Goal: Information Seeking & Learning: Learn about a topic

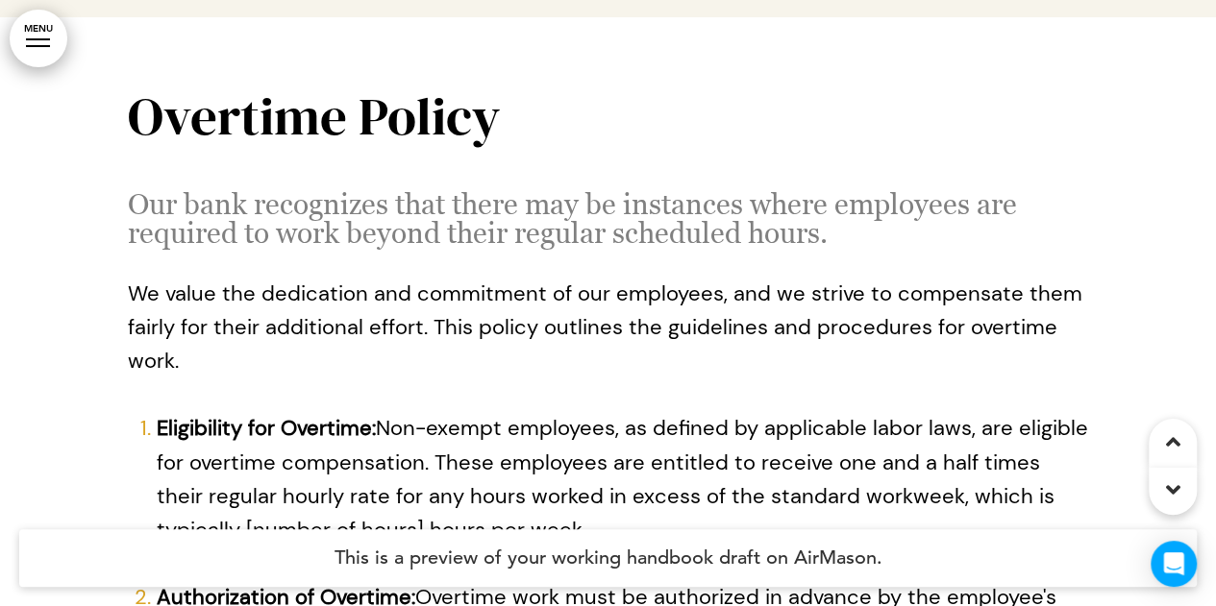
scroll to position [6246, 0]
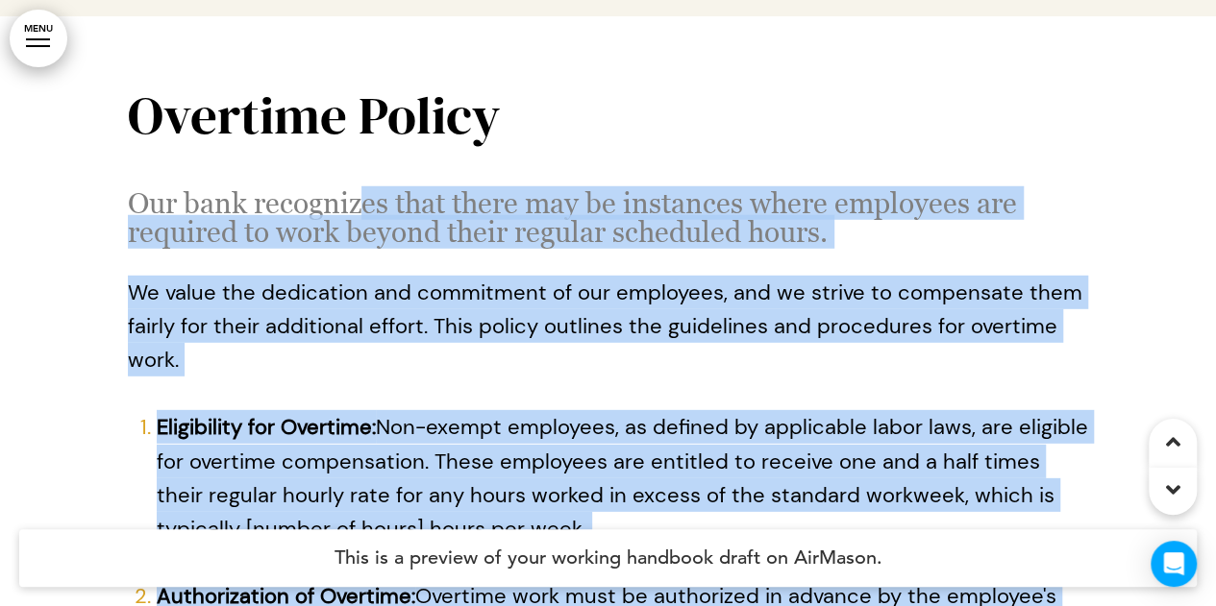
drag, startPoint x: 123, startPoint y: 50, endPoint x: 361, endPoint y: 111, distance: 246.1
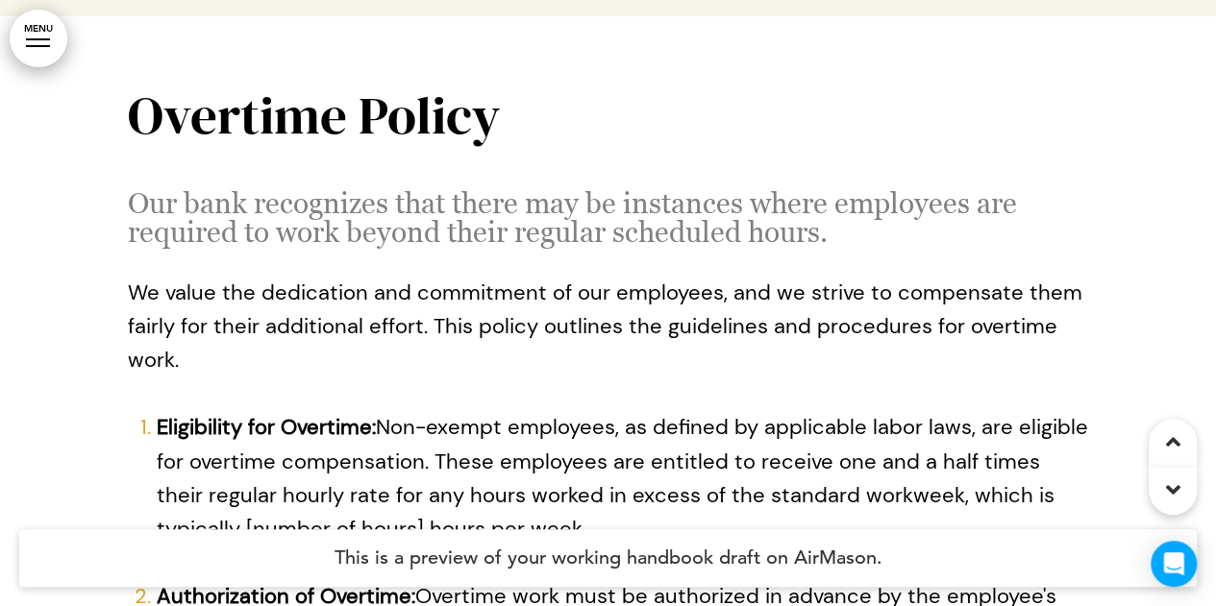
drag, startPoint x: 112, startPoint y: 41, endPoint x: 133, endPoint y: 143, distance: 103.8
click at [542, 88] on h1 "Overtime Policy" at bounding box center [608, 114] width 961 height 53
drag, startPoint x: 125, startPoint y: 27, endPoint x: 118, endPoint y: 158, distance: 130.9
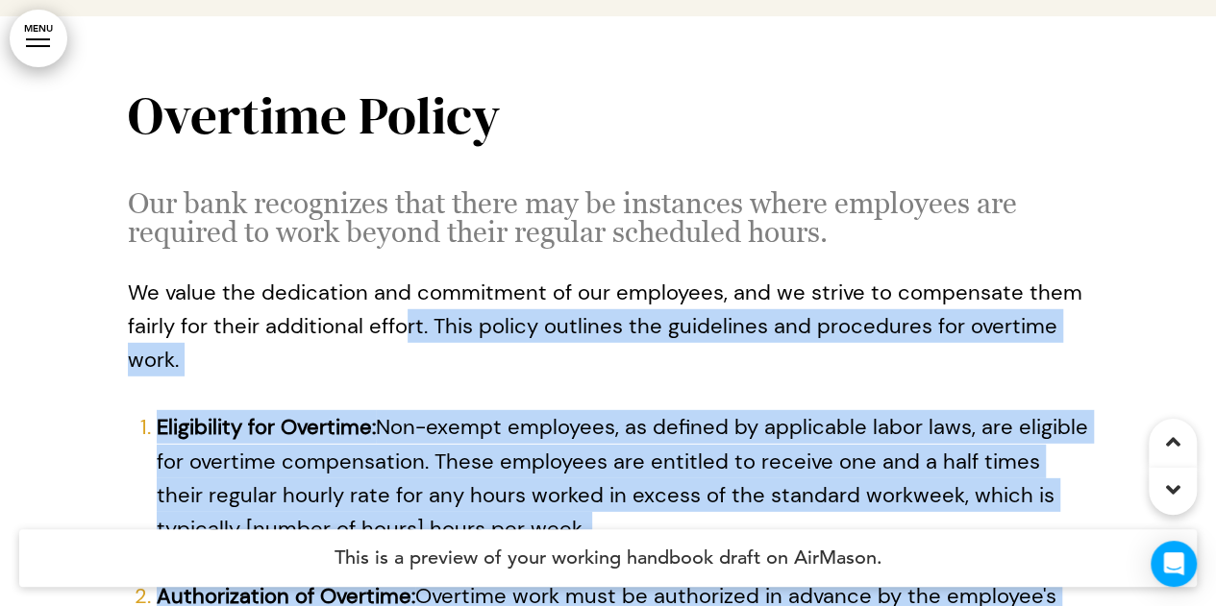
drag, startPoint x: 46, startPoint y: 143, endPoint x: 400, endPoint y: 251, distance: 369.6
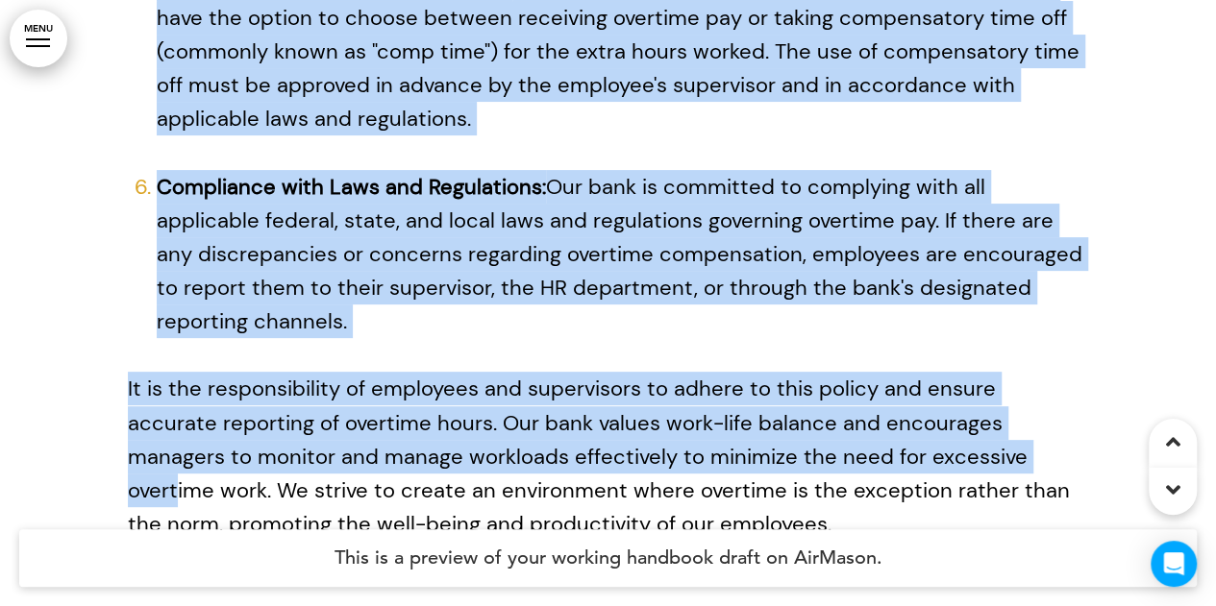
scroll to position [7495, 0]
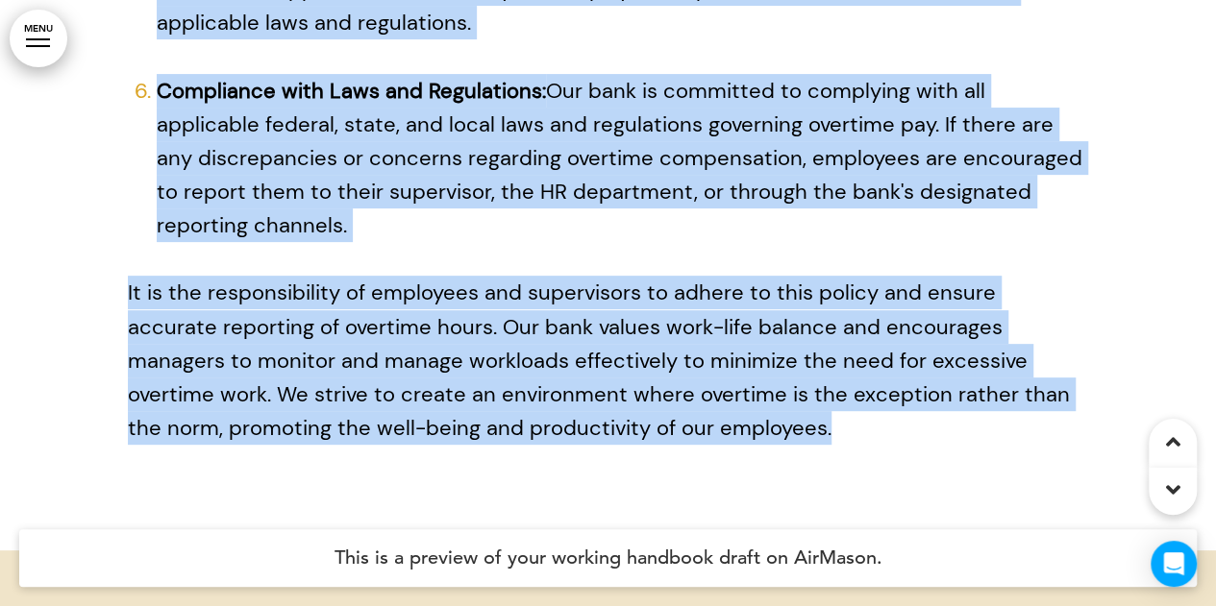
drag, startPoint x: 135, startPoint y: 41, endPoint x: 940, endPoint y: 340, distance: 858.9
copy div "Our bank recognizes that there may be instances where employees are required to…"
click at [655, 343] on p "It is the responsibility of employees and supervisors to adhere to this policy …" at bounding box center [608, 360] width 961 height 169
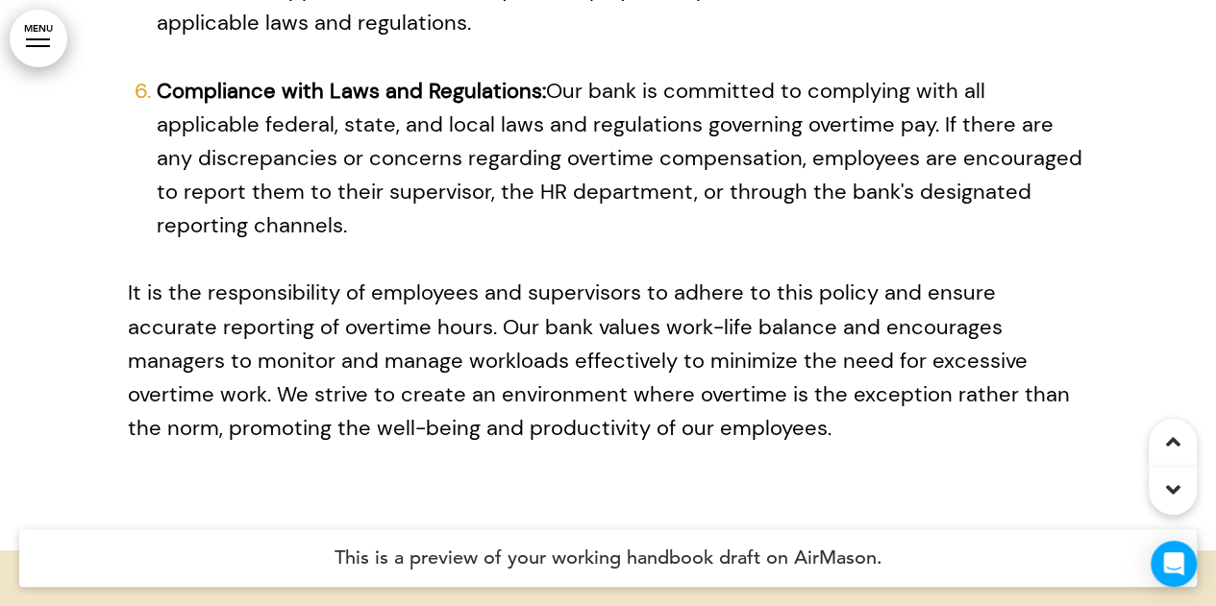
click at [611, 330] on p "It is the responsibility of employees and supervisors to adhere to this policy …" at bounding box center [608, 360] width 961 height 169
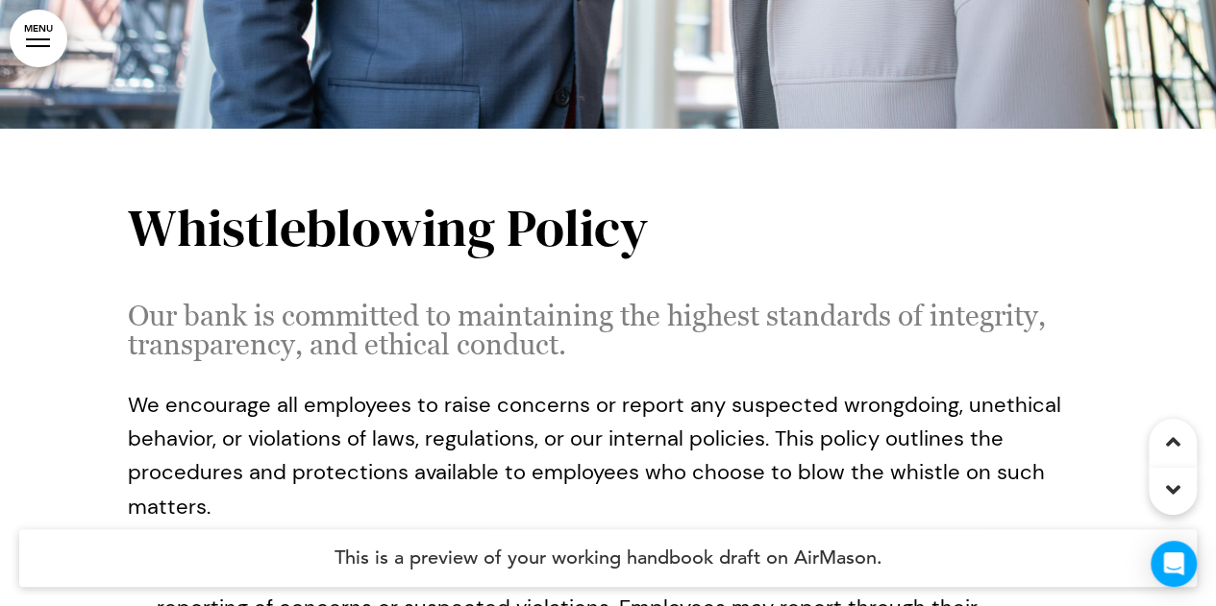
scroll to position [10762, 0]
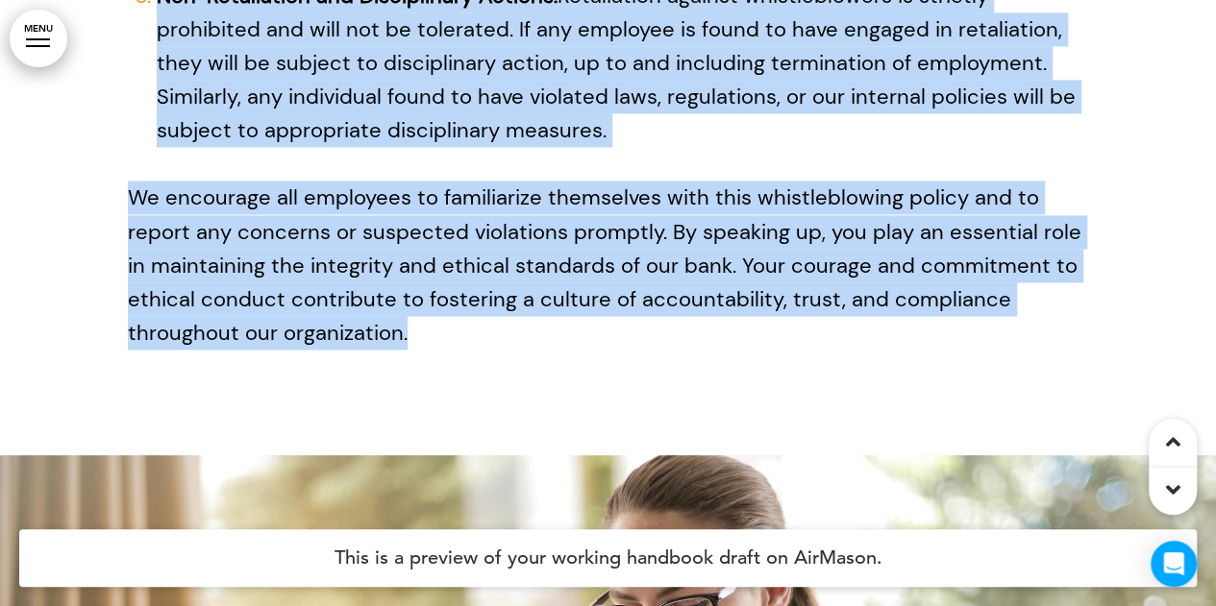
scroll to position [12203, 0]
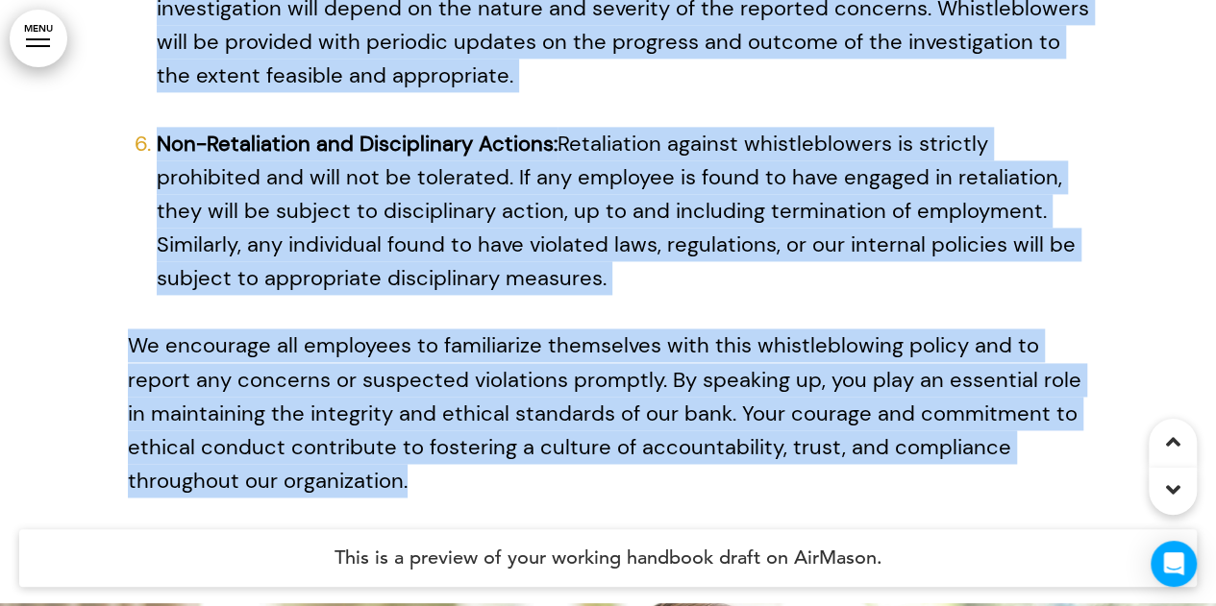
copy div "Our bank is committed to maintaining the highest standards of integrity, transp…"
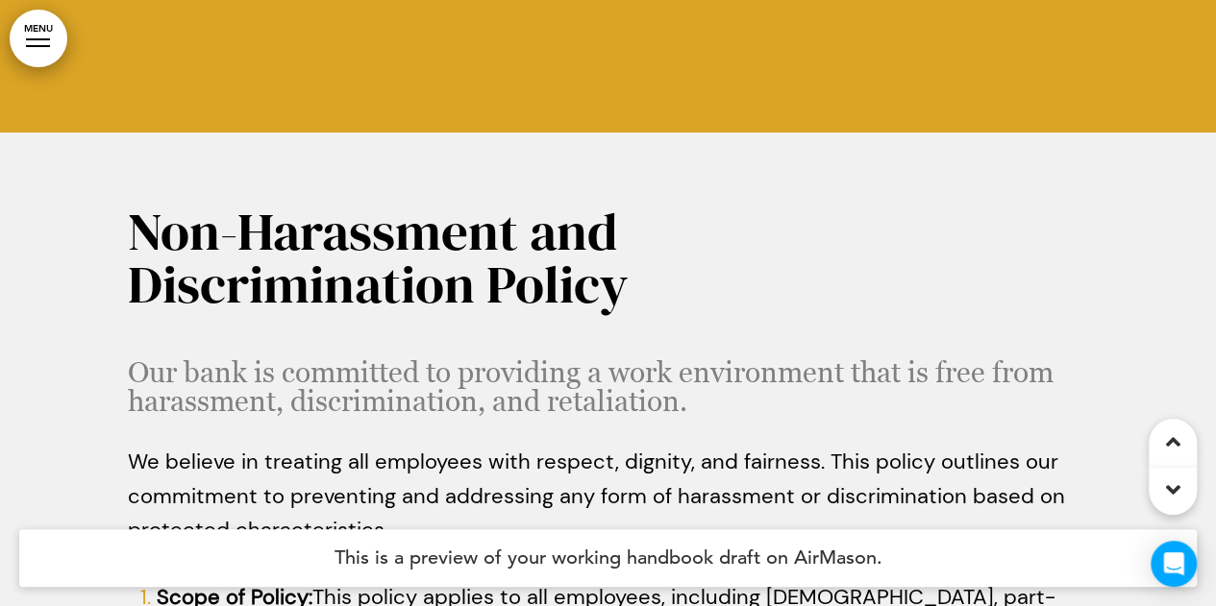
scroll to position [14029, 0]
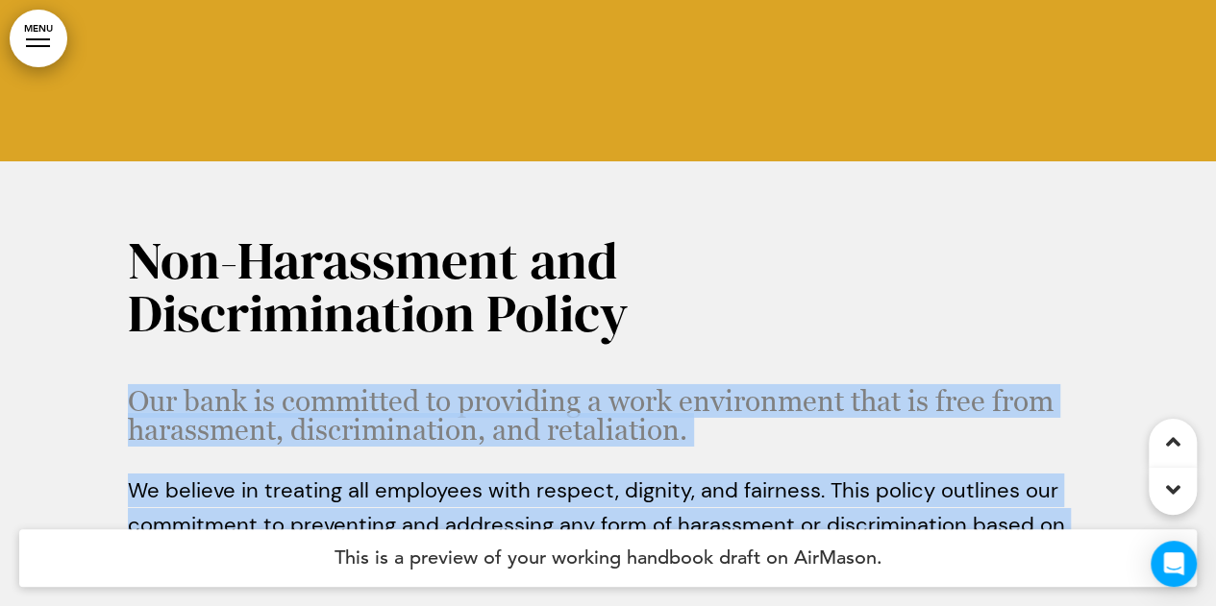
drag, startPoint x: 110, startPoint y: 199, endPoint x: 135, endPoint y: 234, distance: 43.5
copy div "Our bank is committed to providing a work environment that is free from harassm…"
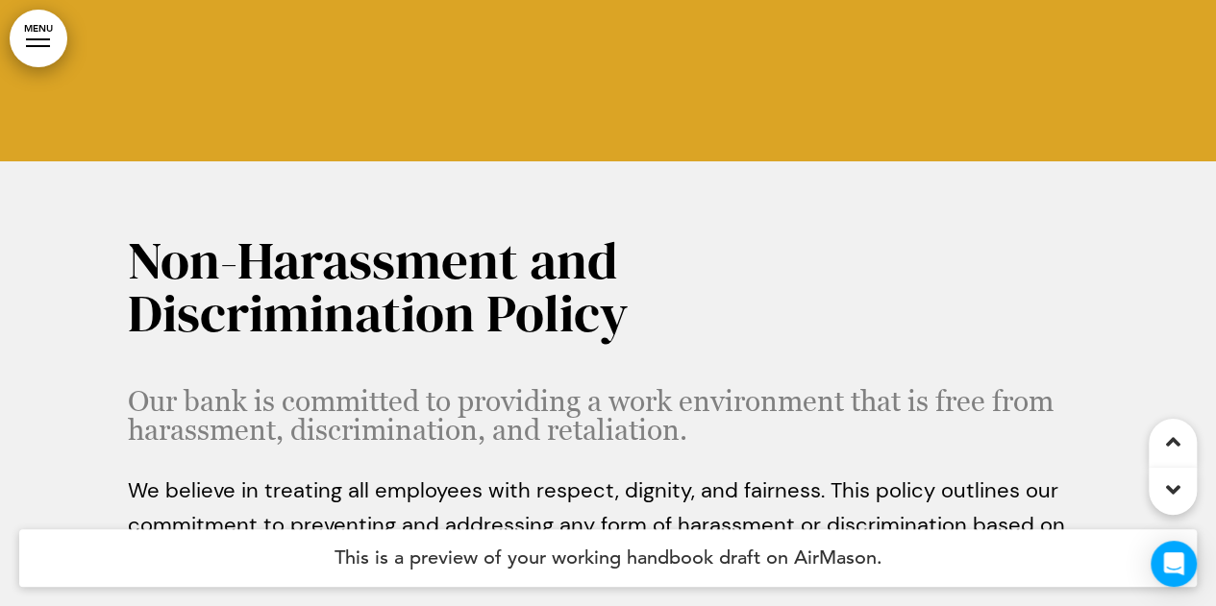
click at [658, 233] on h1 "Non-Harassment and Discrimination Policy" at bounding box center [608, 286] width 961 height 106
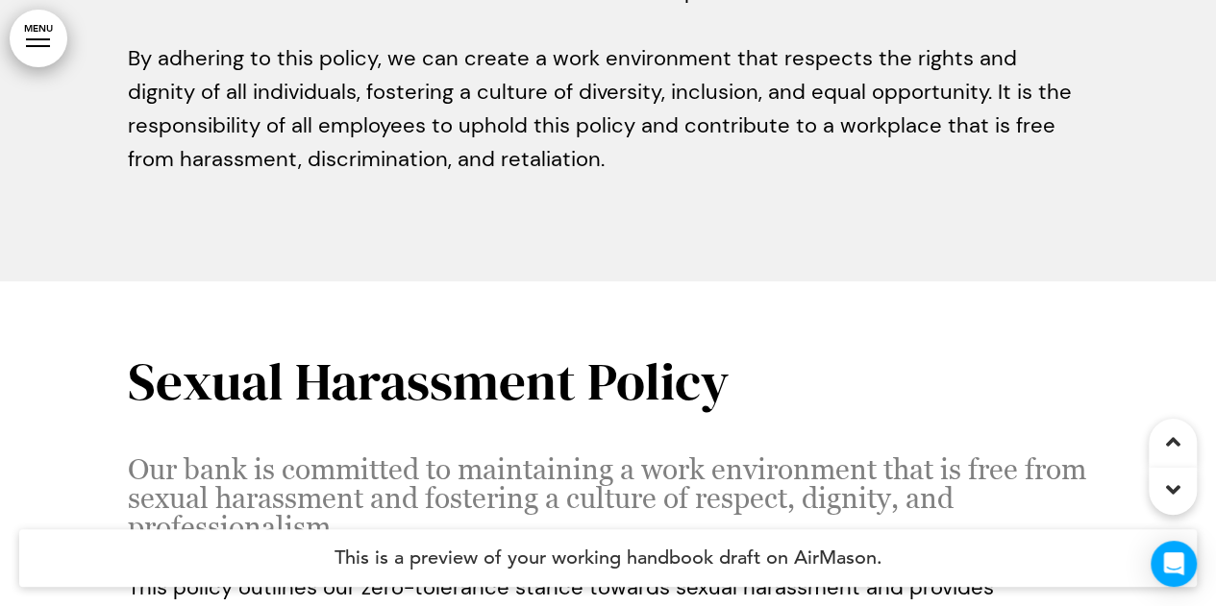
scroll to position [16239, 0]
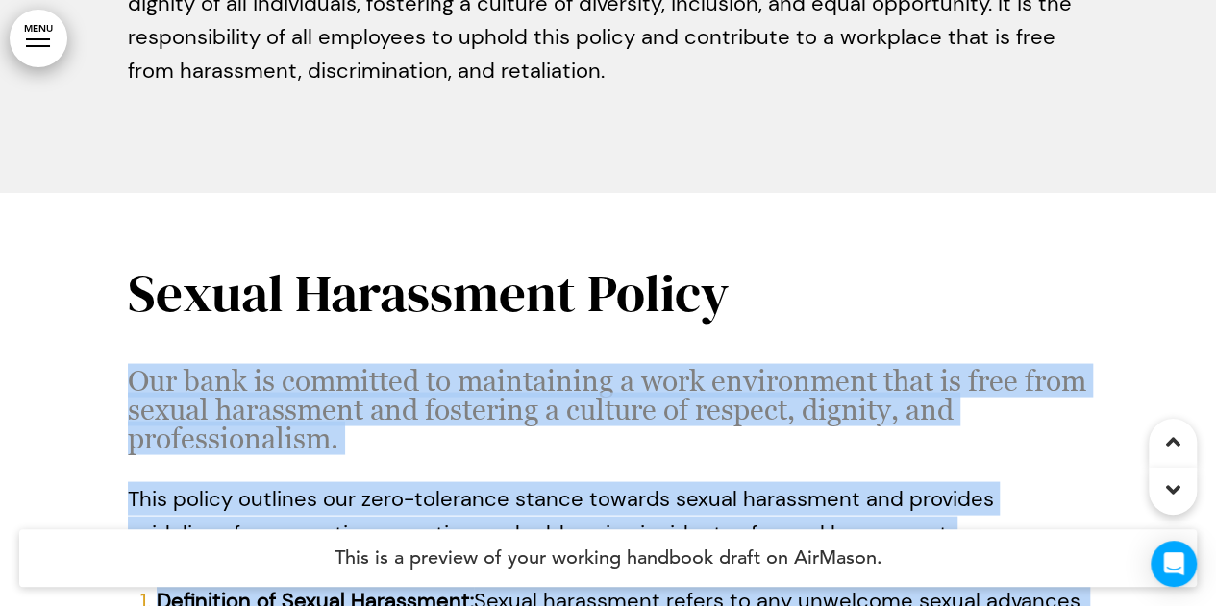
drag, startPoint x: 61, startPoint y: 205, endPoint x: 125, endPoint y: 219, distance: 65.0
copy div "Our bank is committed to maintaining a work environment that is free from sexua…"
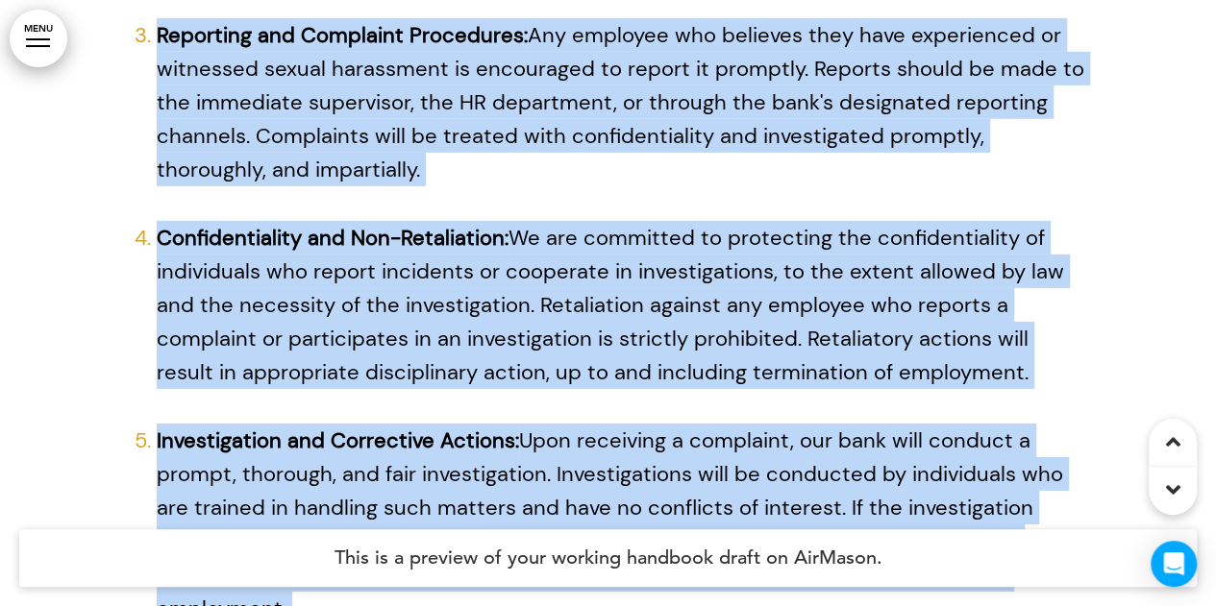
scroll to position [17585, 0]
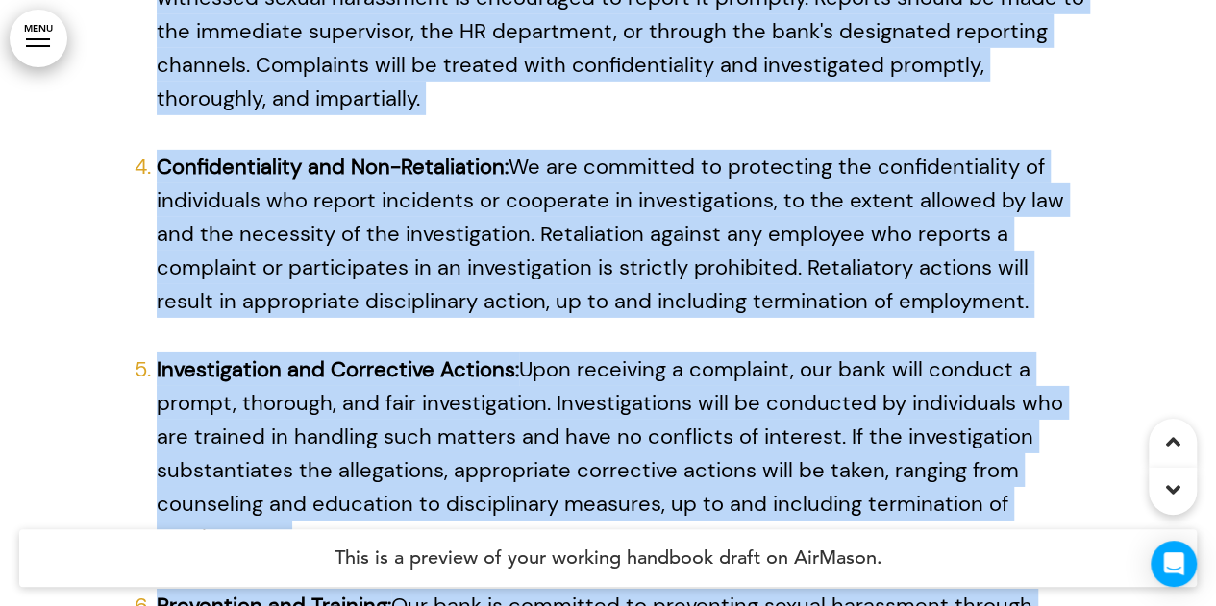
click at [1089, 310] on div at bounding box center [608, 24] width 1216 height 2353
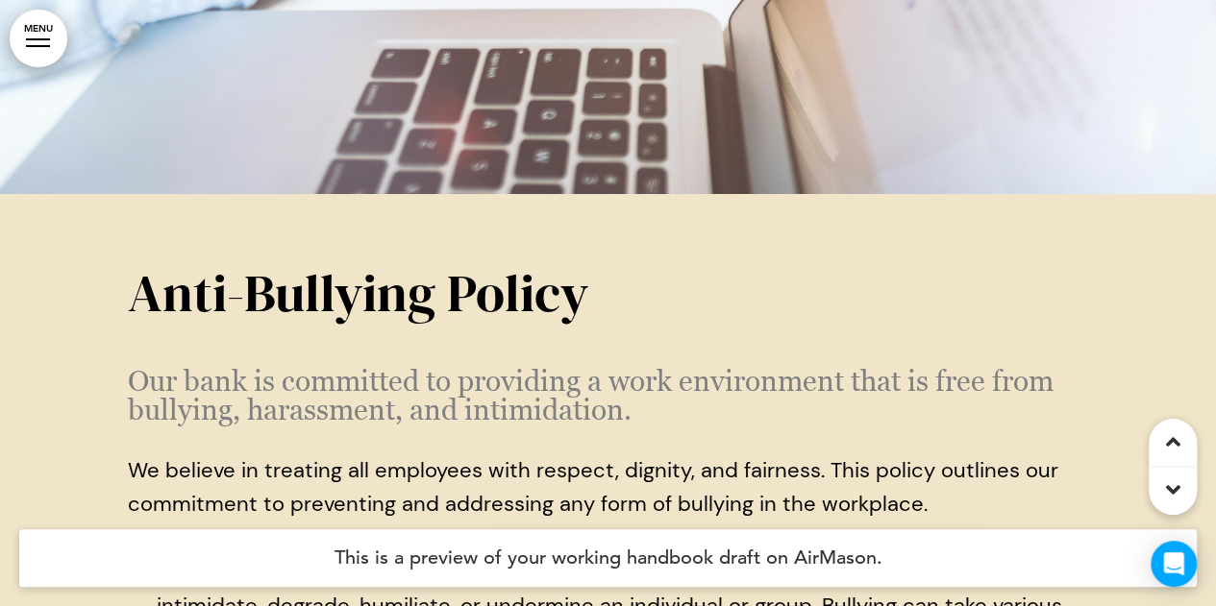
scroll to position [19314, 0]
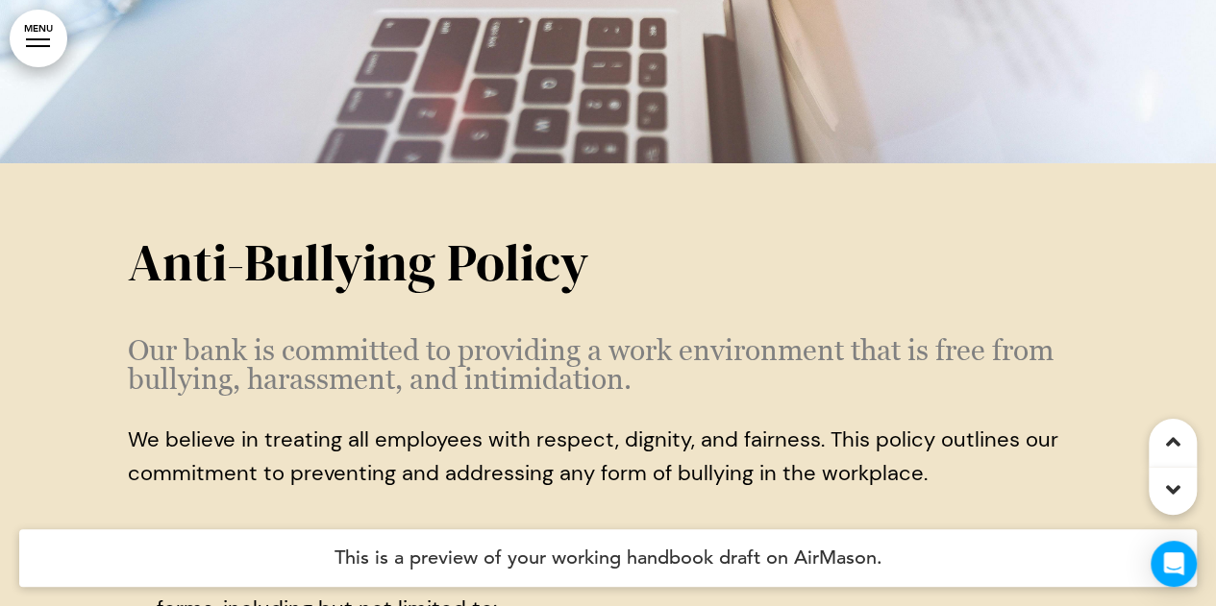
click at [136, 333] on span "Our bank is committed to providing a work environment that is free from bullyin…" at bounding box center [590, 364] width 925 height 62
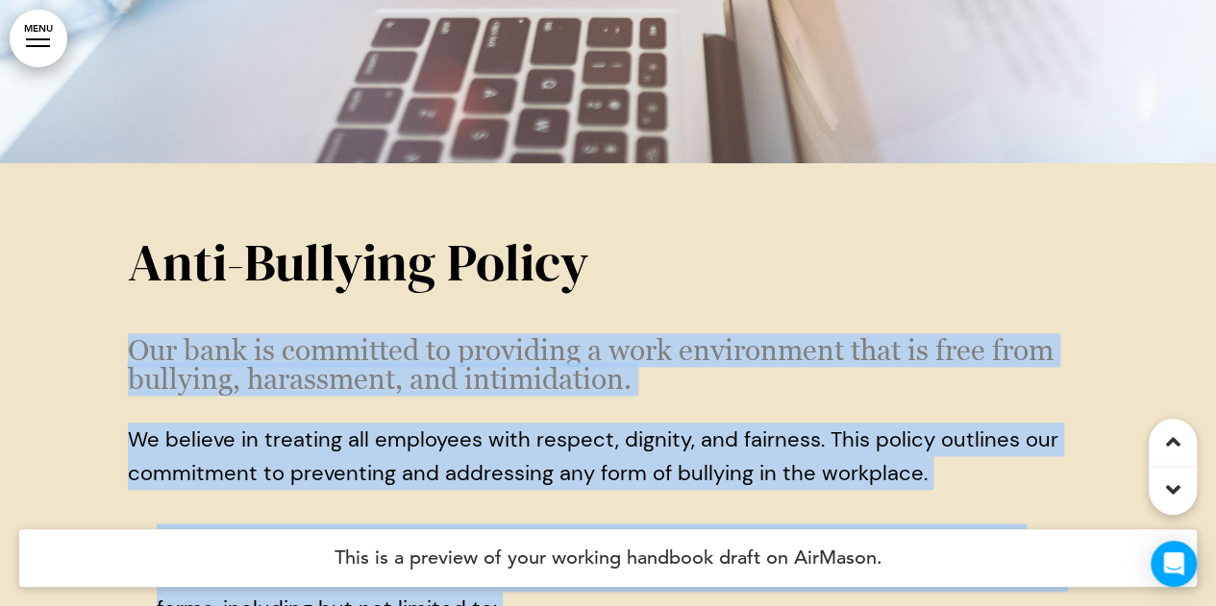
copy div "Our bank is committed to providing a work environment that is free from bullyin…"
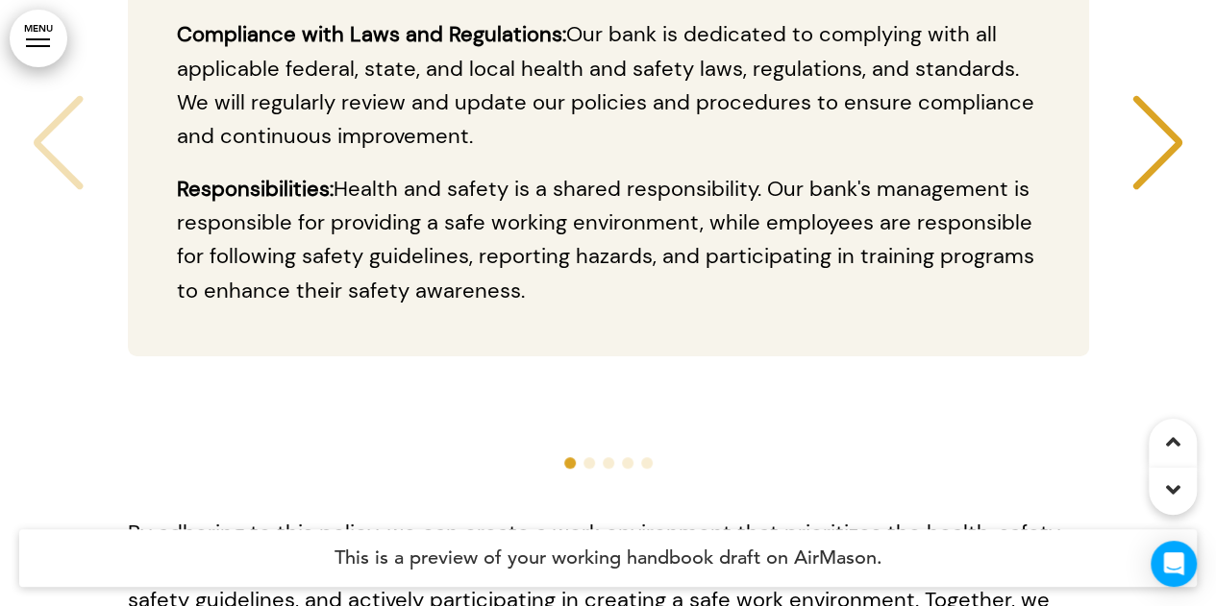
scroll to position [22005, 0]
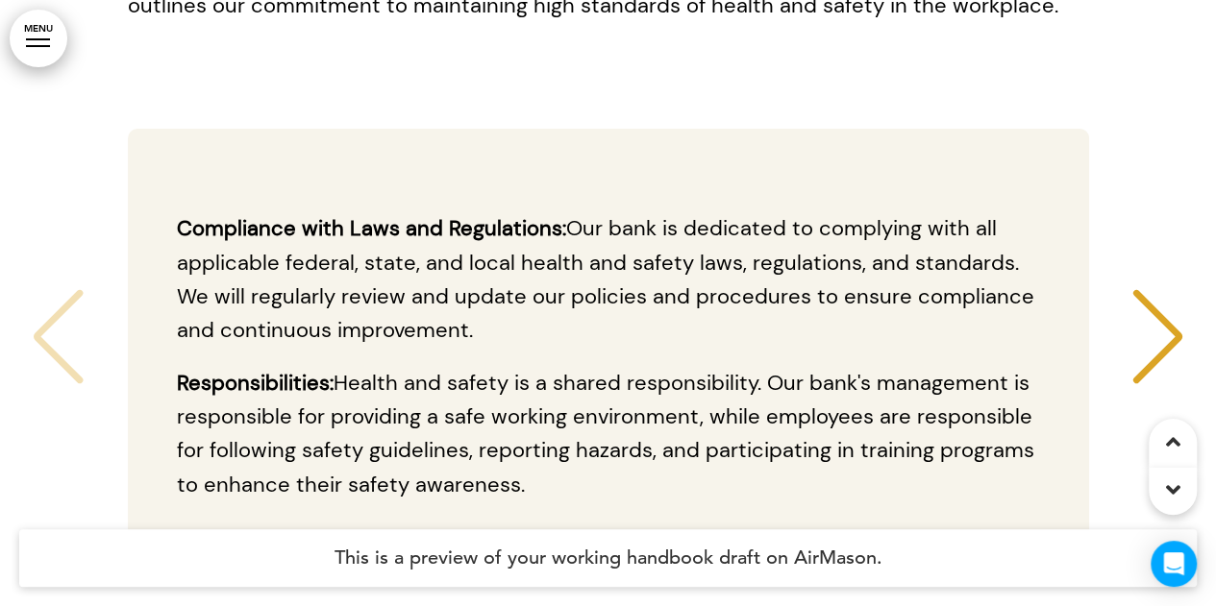
click at [1179, 289] on div "Next slide" at bounding box center [1157, 337] width 59 height 96
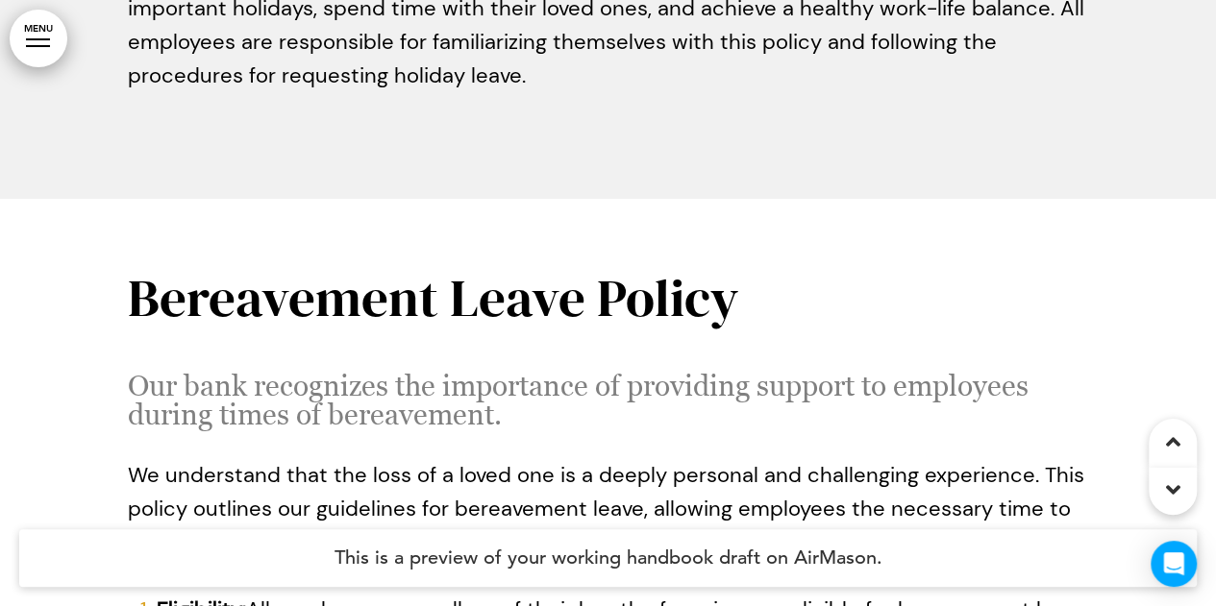
scroll to position [26117, 0]
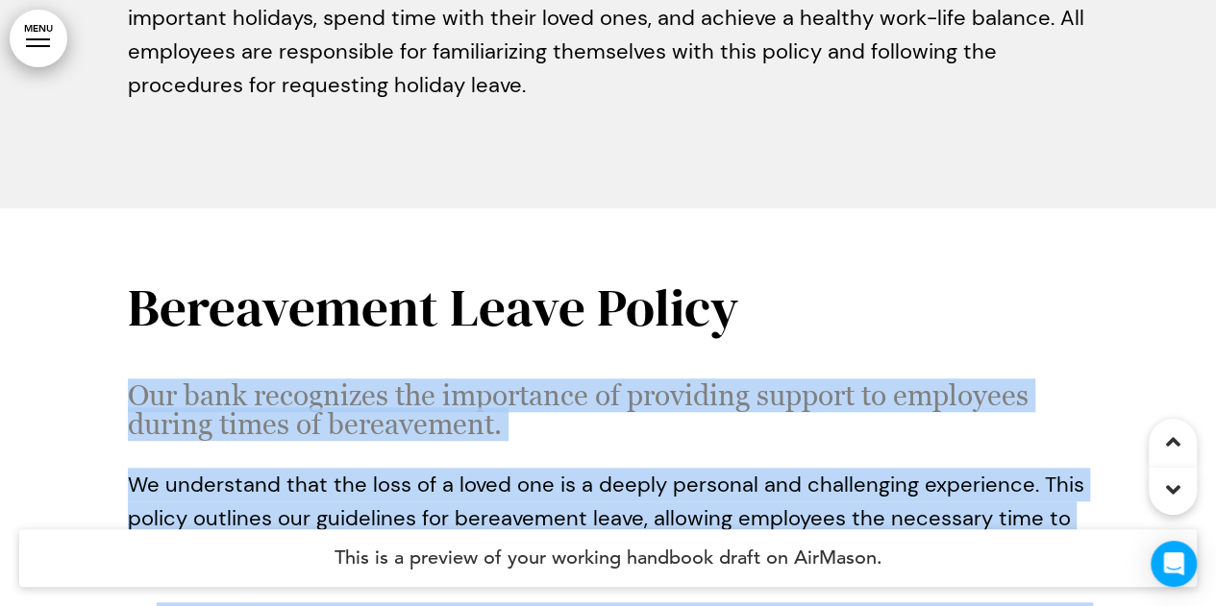
drag, startPoint x: 128, startPoint y: 197, endPoint x: 117, endPoint y: 291, distance: 94.8
copy div "Our bank recognizes the importance of providing support to employees during tim…"
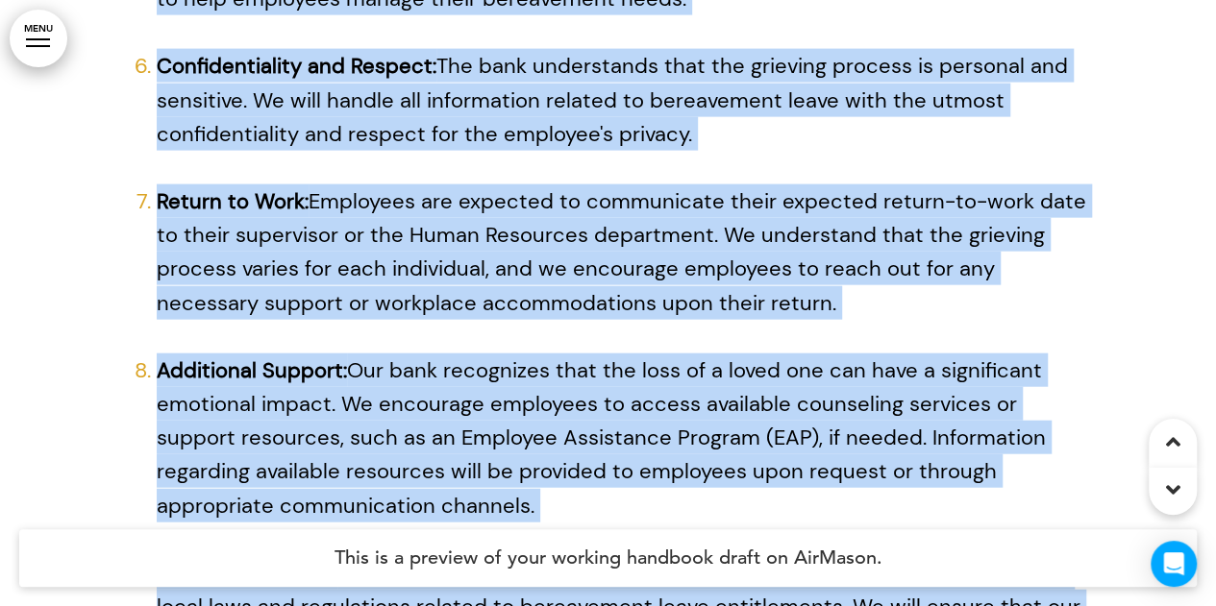
scroll to position [27847, 0]
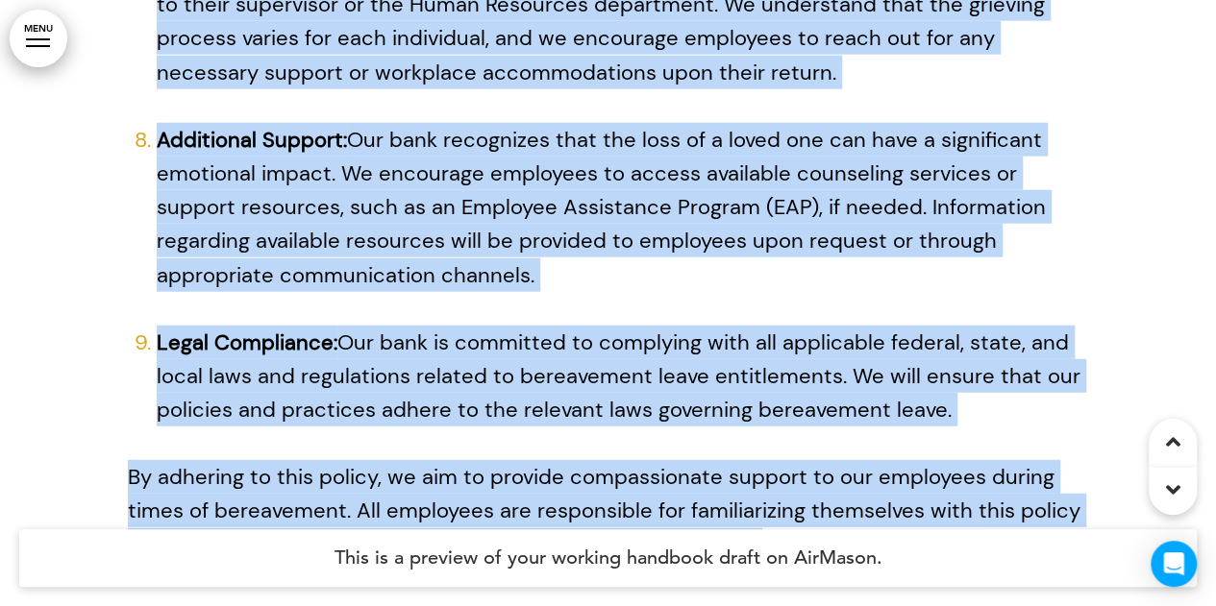
click at [1001, 326] on p "Legal Compliance: Our bank is committed to complying with all applicable federa…" at bounding box center [623, 377] width 932 height 102
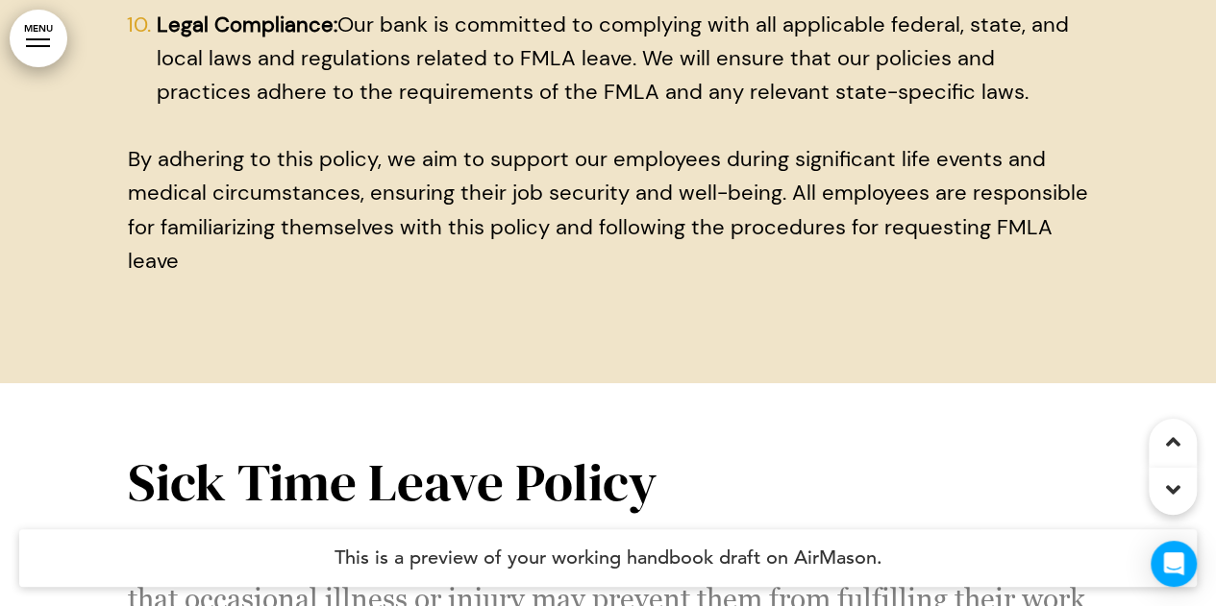
scroll to position [31498, 0]
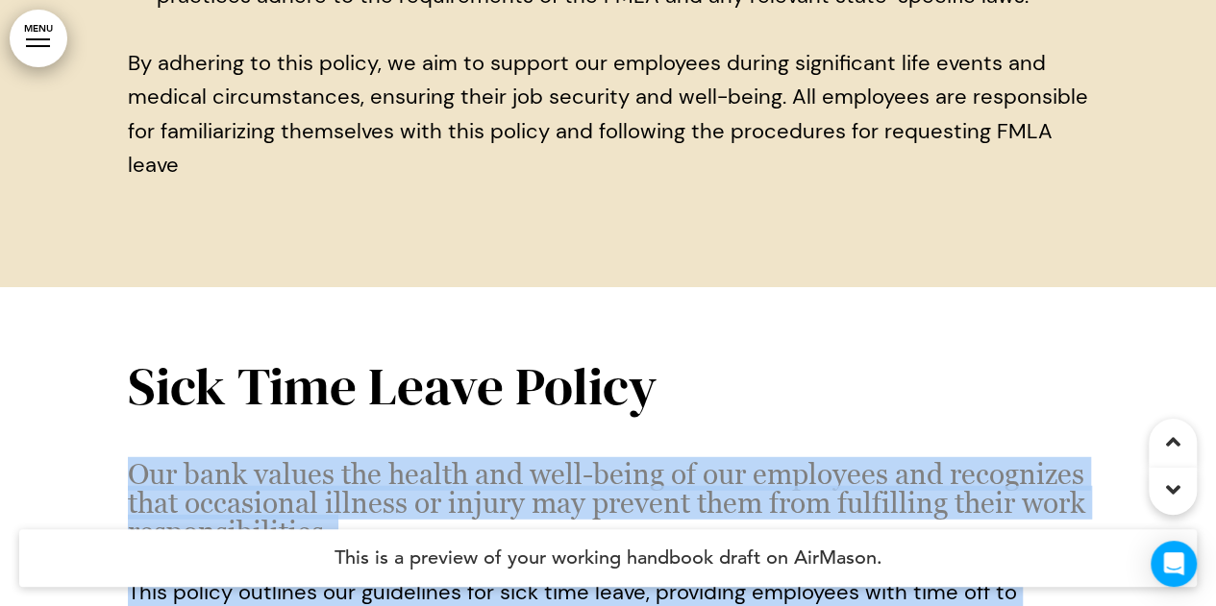
drag, startPoint x: 128, startPoint y: 212, endPoint x: 104, endPoint y: 317, distance: 107.5
copy div "Our bank values the health and well-being of our employees and recognizes that …"
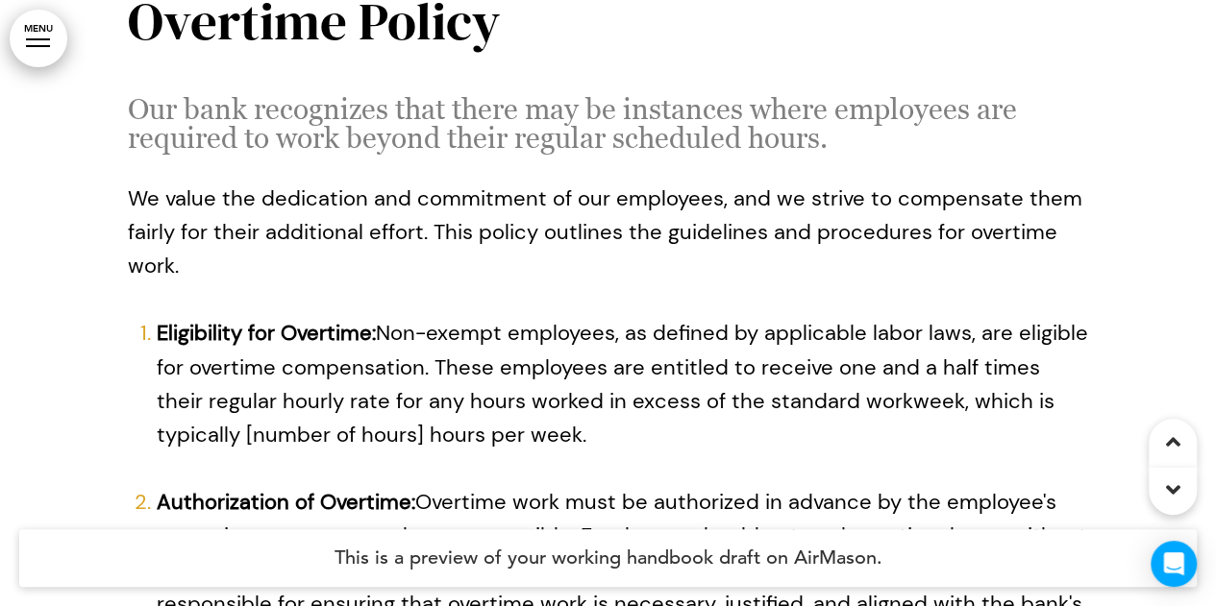
scroll to position [6342, 0]
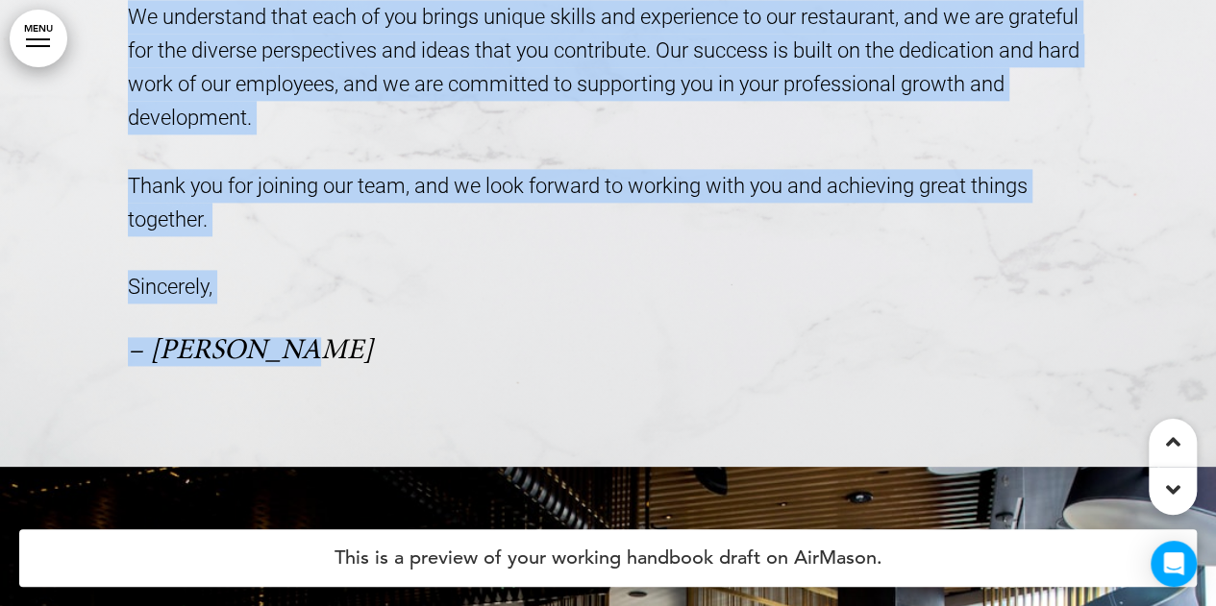
scroll to position [1153, 0]
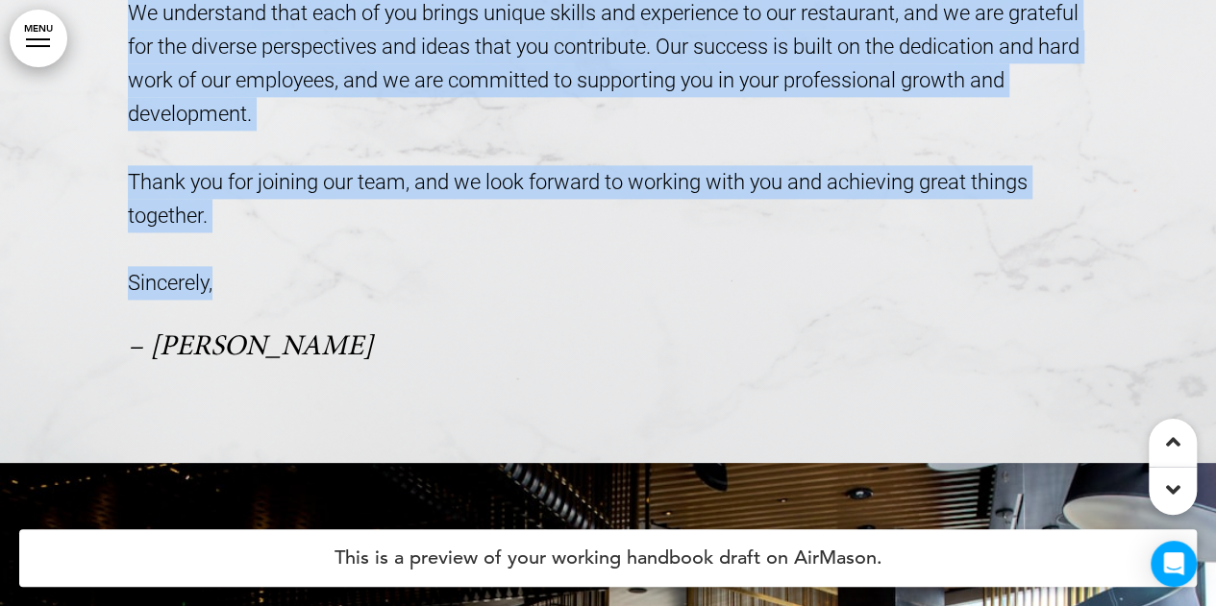
drag, startPoint x: 135, startPoint y: 210, endPoint x: 367, endPoint y: 288, distance: 245.2
copy div "Dear Valued Employees, I am thrilled to welcome you to our team at Food & Co! W…"
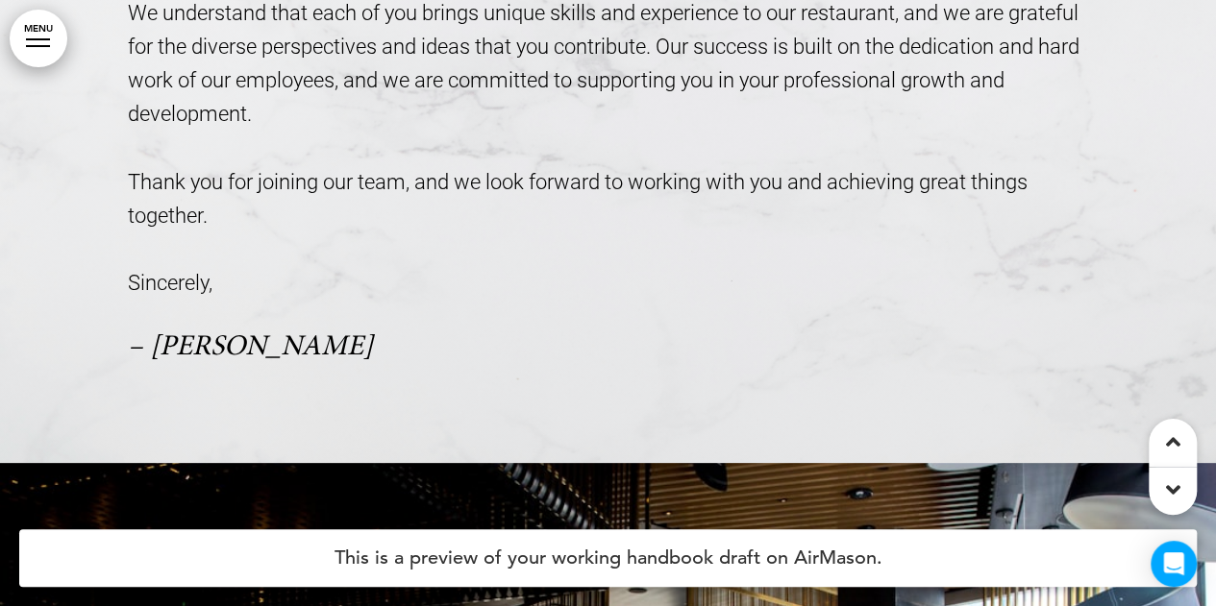
click at [1026, 553] on h4 "This is a preview of your working handbook draft on AirMason." at bounding box center [607, 558] width 1177 height 58
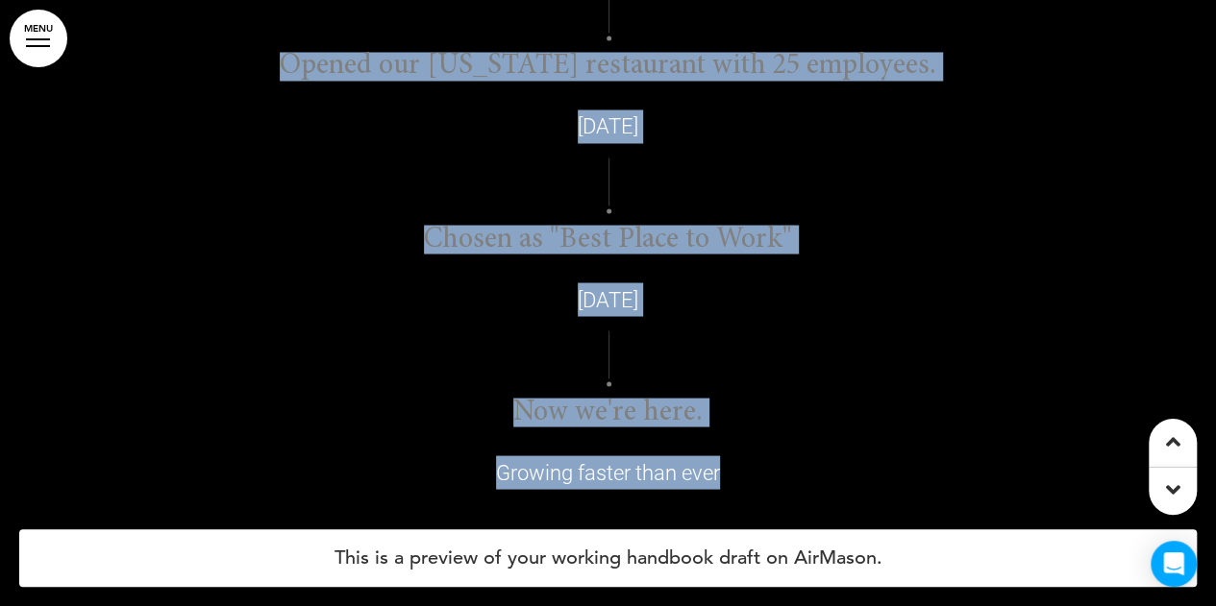
scroll to position [9033, 0]
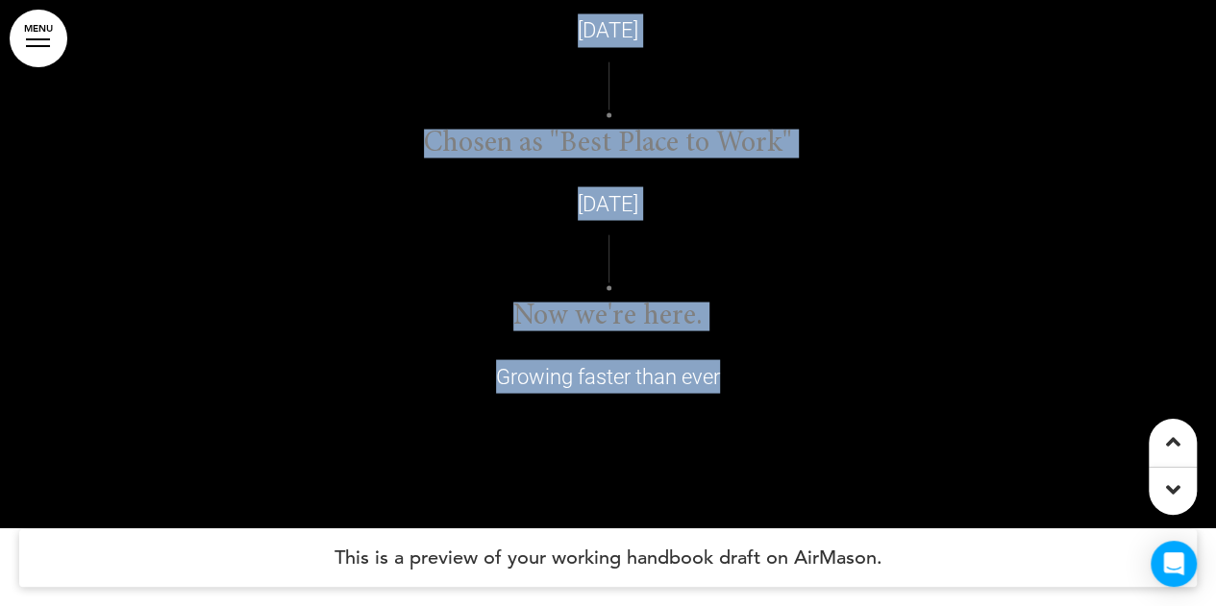
drag, startPoint x: 526, startPoint y: 135, endPoint x: 821, endPoint y: 432, distance: 418.6
copy div "History Food & Co was founded [DATE] Opened our catering company [DATE] Opened …"
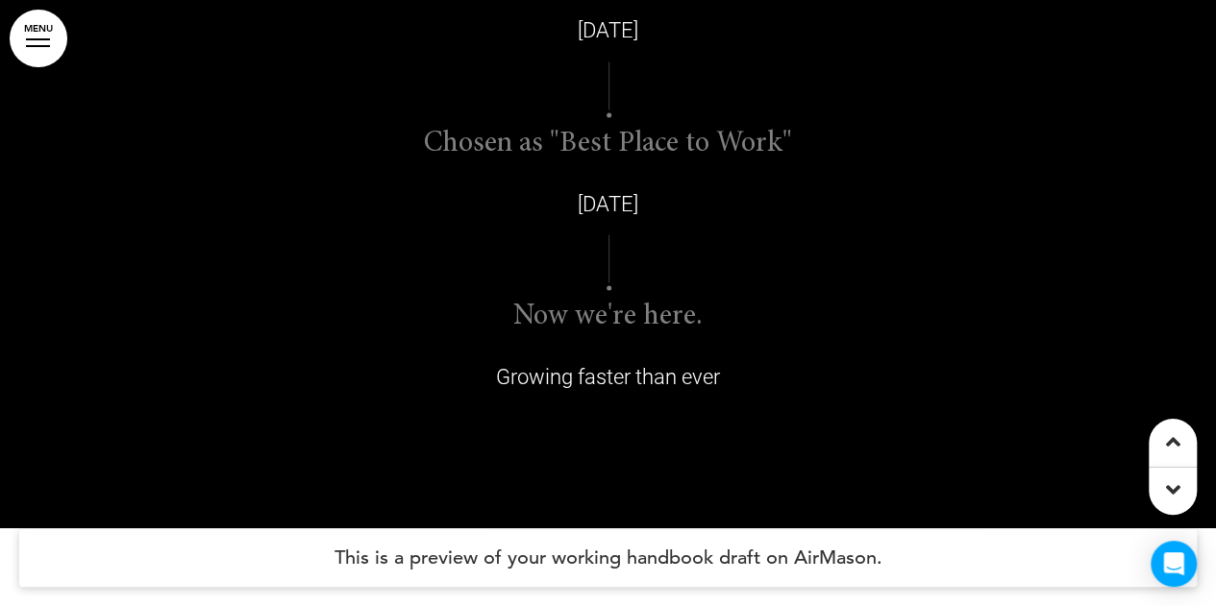
click at [1013, 573] on h4 "This is a preview of your working handbook draft on AirMason." at bounding box center [607, 558] width 1177 height 58
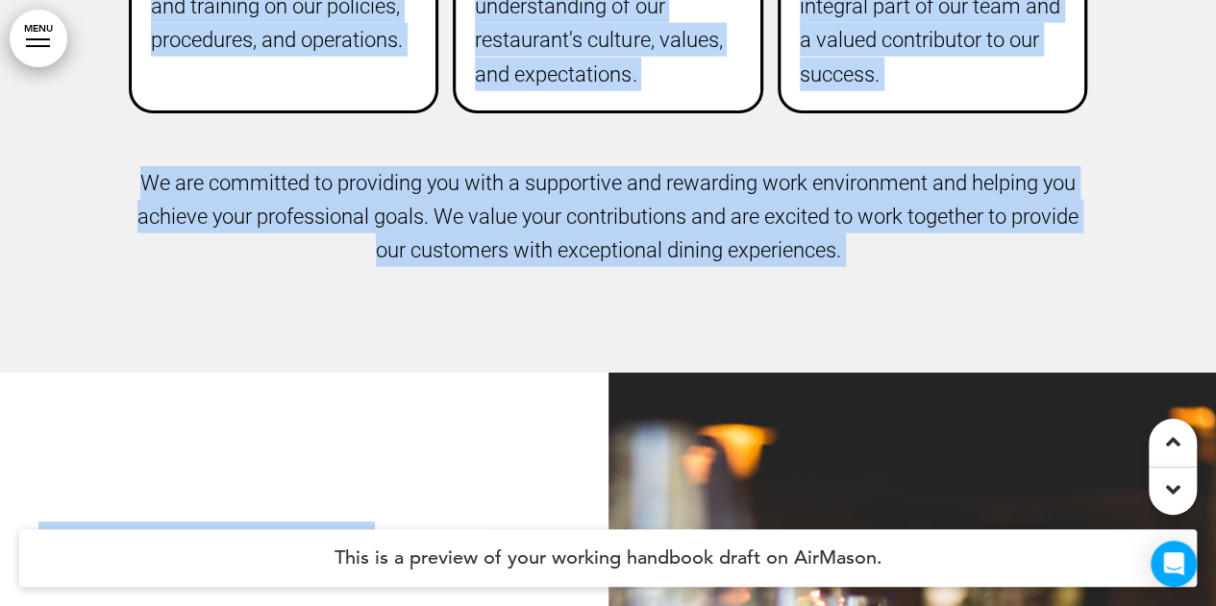
scroll to position [13260, 0]
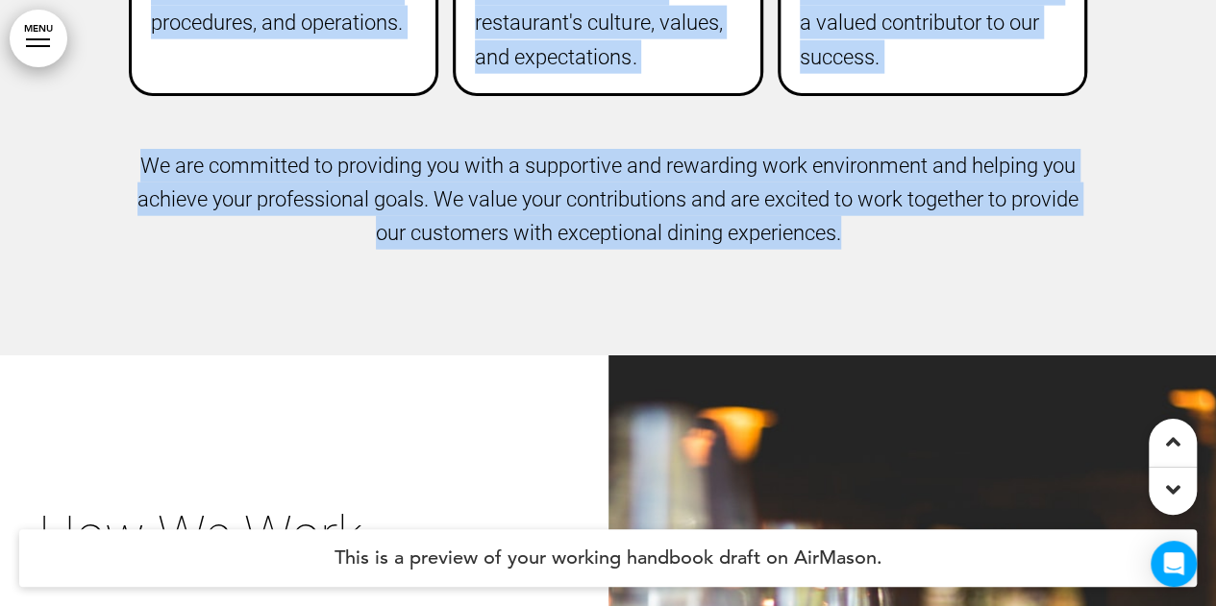
drag, startPoint x: 444, startPoint y: 145, endPoint x: 888, endPoint y: 249, distance: 455.9
copy div "What to Expect As a new member of our team, we want to give you an idea of what…"
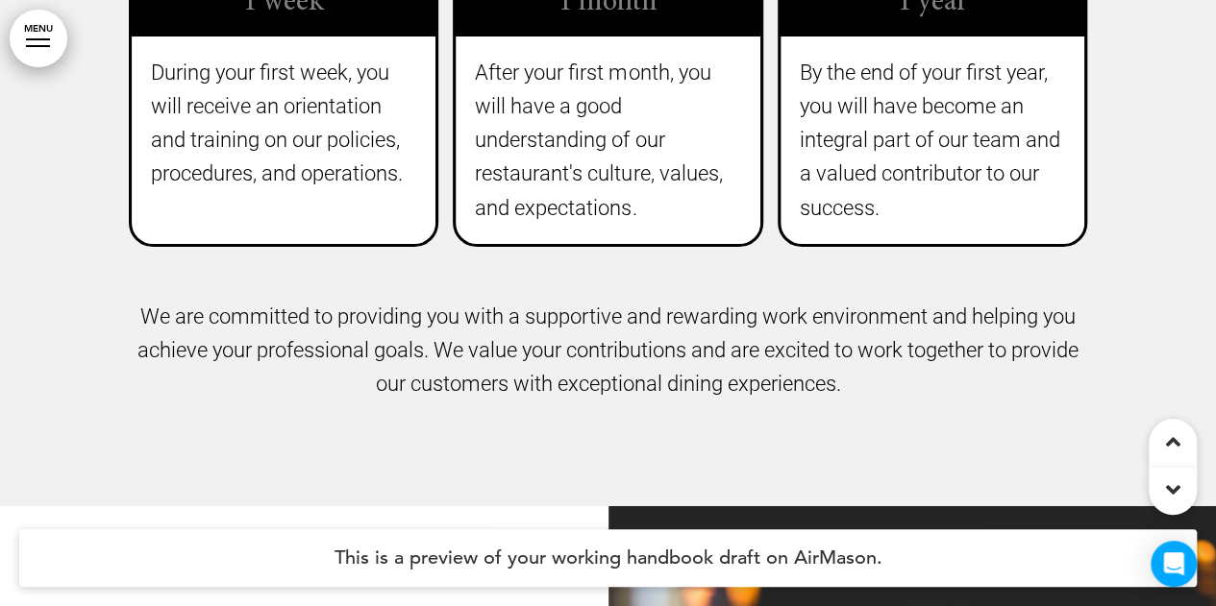
scroll to position [12876, 0]
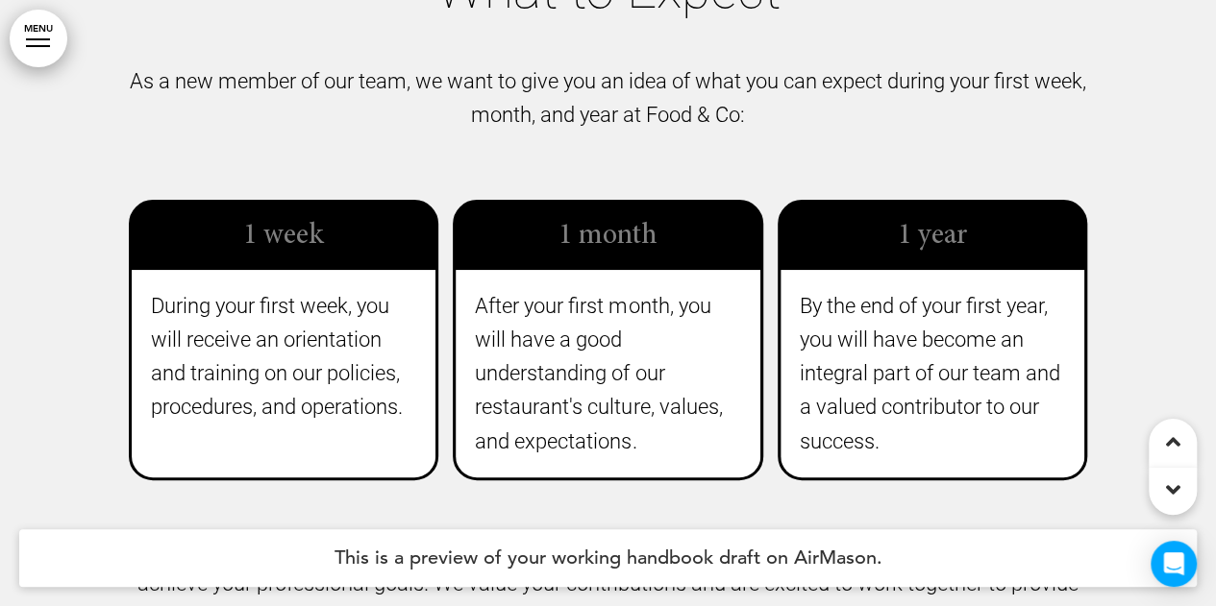
click at [772, 116] on p "As a new member of our team, we want to give you an idea of what you can expect…" at bounding box center [608, 115] width 961 height 102
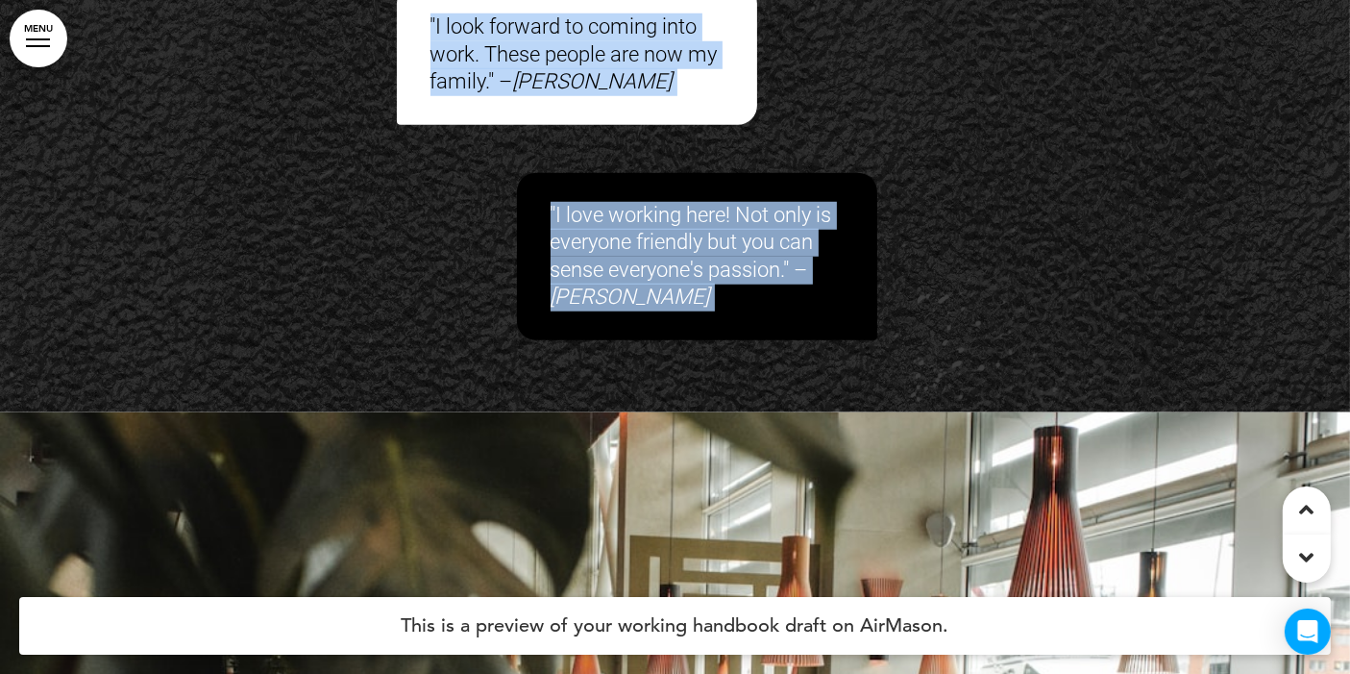
scroll to position [16162, 0]
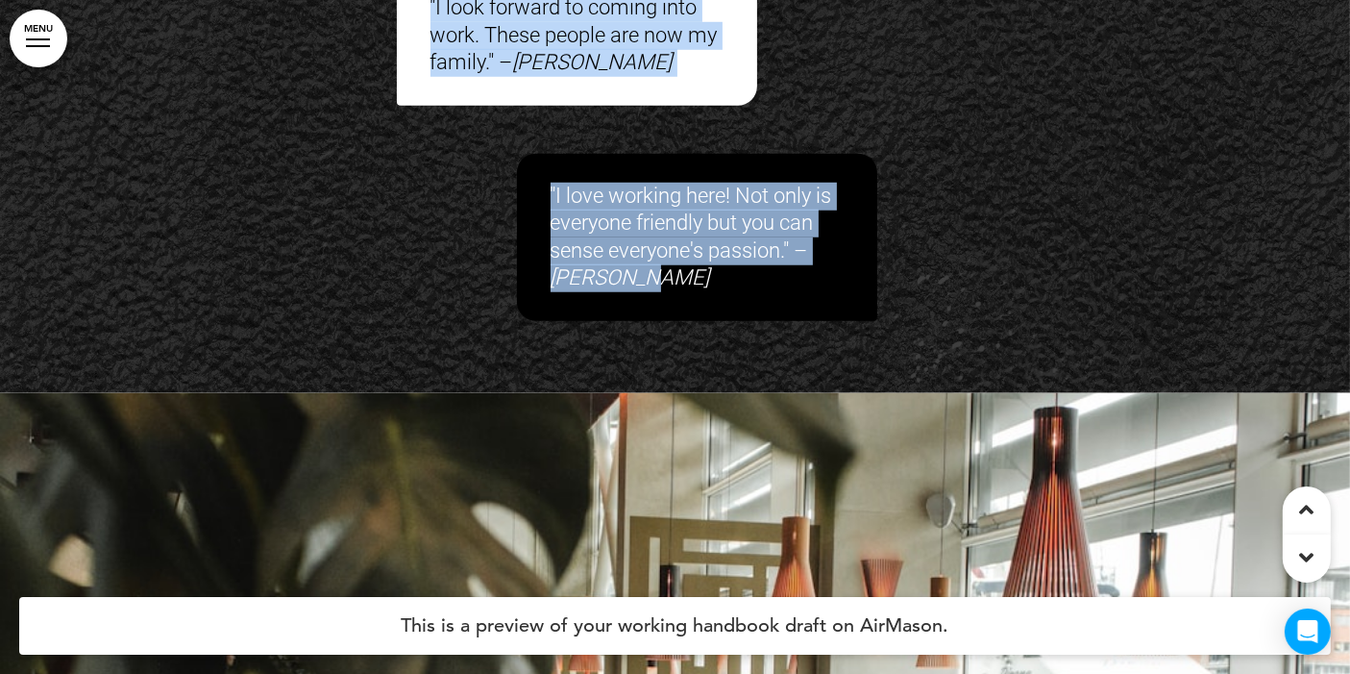
drag, startPoint x: 318, startPoint y: 31, endPoint x: 896, endPoint y: 302, distance: 637.9
copy div "What our team say about us "We're just a tight knit family and I wouldn't have …"
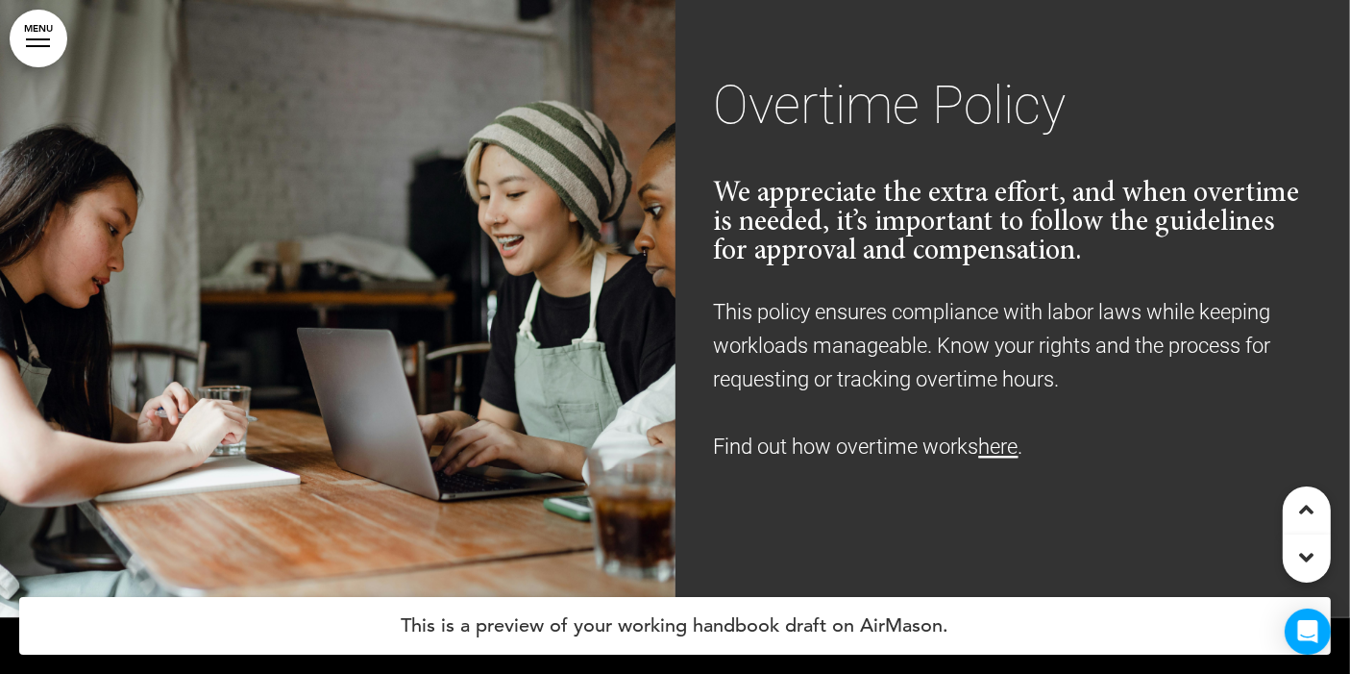
scroll to position [19365, 0]
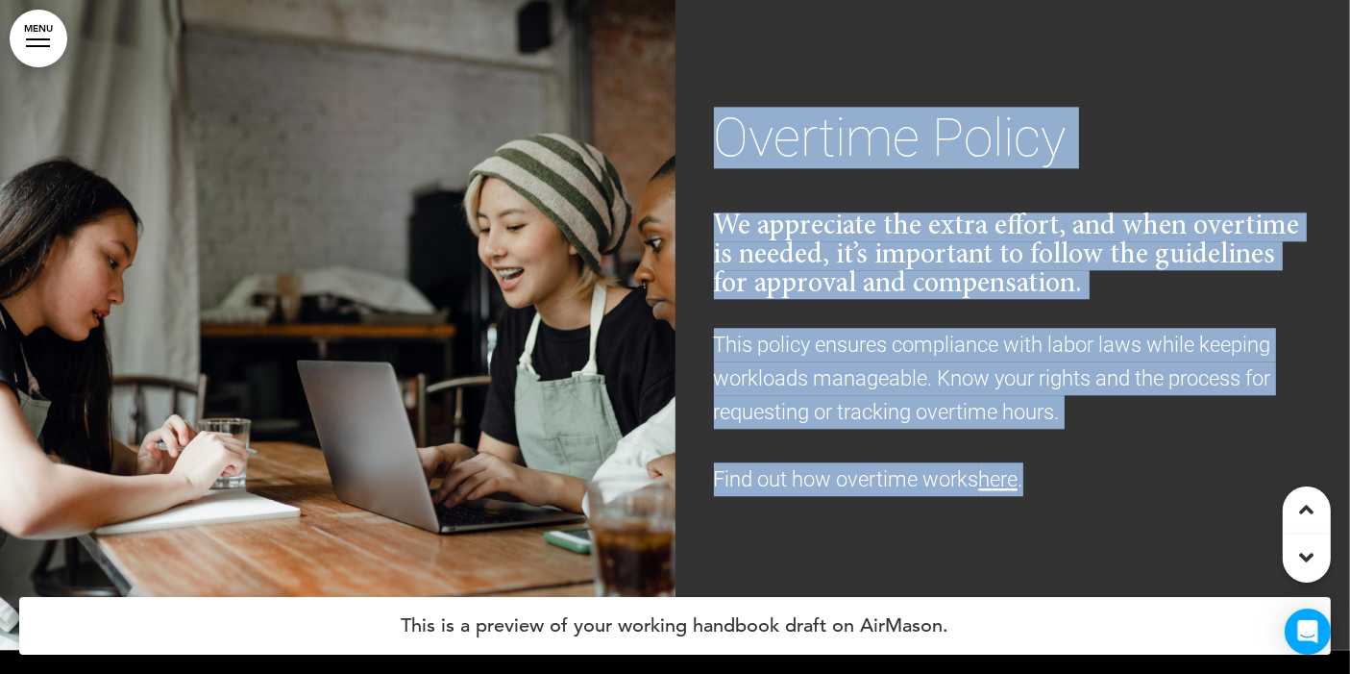
drag, startPoint x: 725, startPoint y: 128, endPoint x: 1070, endPoint y: 475, distance: 489.9
click at [1070, 475] on div "Overtime Policy We appreciate the extra effort, and when overtime is needed, it…" at bounding box center [1014, 303] width 676 height 529
copy div "Overtime Policy We appreciate the extra effort, and when overtime is needed, it…"
click at [1144, 441] on div "Overtime Policy We appreciate the extra effort, and when overtime is needed, it…" at bounding box center [1013, 303] width 599 height 385
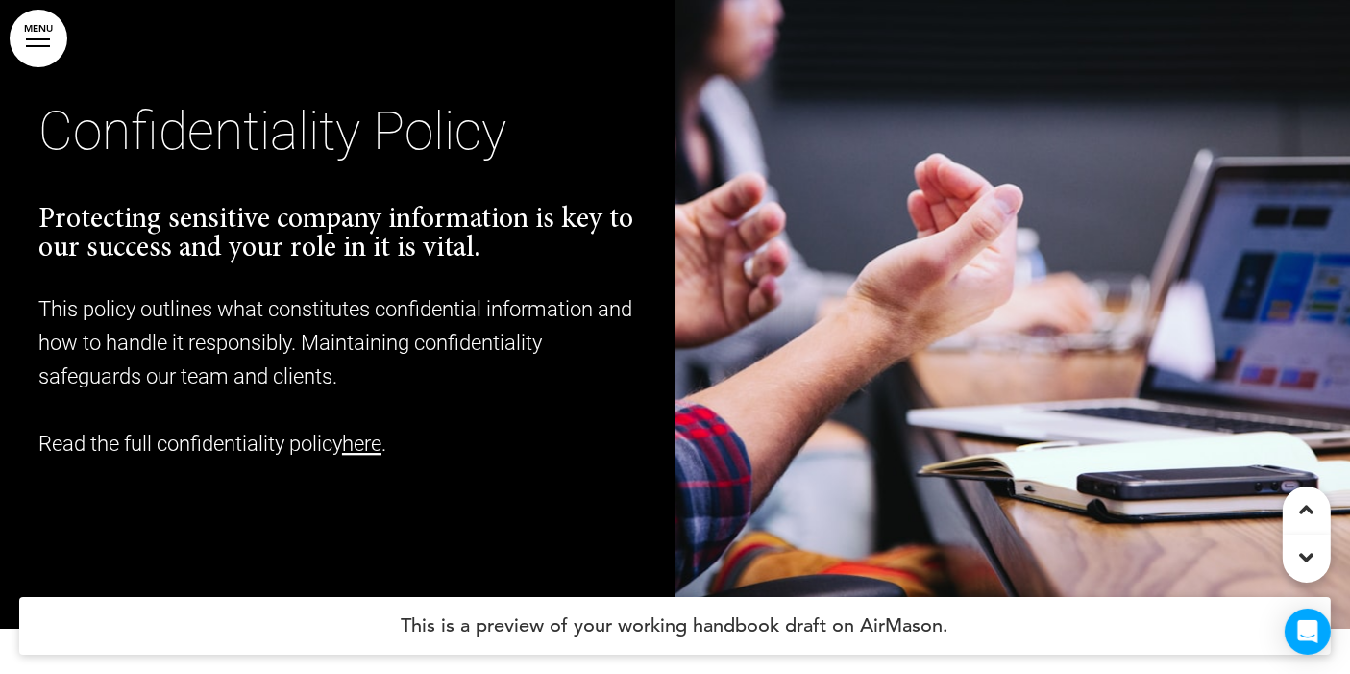
scroll to position [20113, 0]
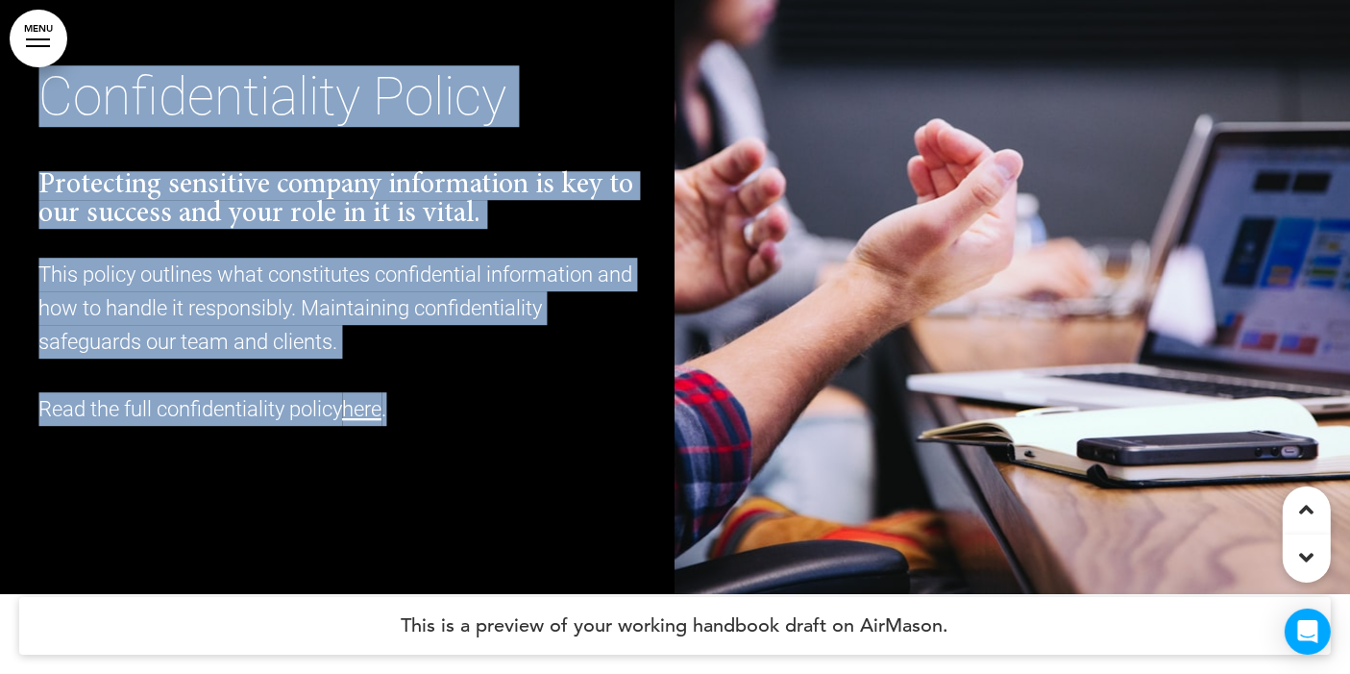
drag, startPoint x: 38, startPoint y: 92, endPoint x: 466, endPoint y: 394, distance: 523.3
click at [466, 394] on div "Confidentiality Policy Protecting sensitive company information is key to our s…" at bounding box center [337, 248] width 599 height 356
copy div "Confidentiality Policy Protecting sensitive company information is key to our s…"
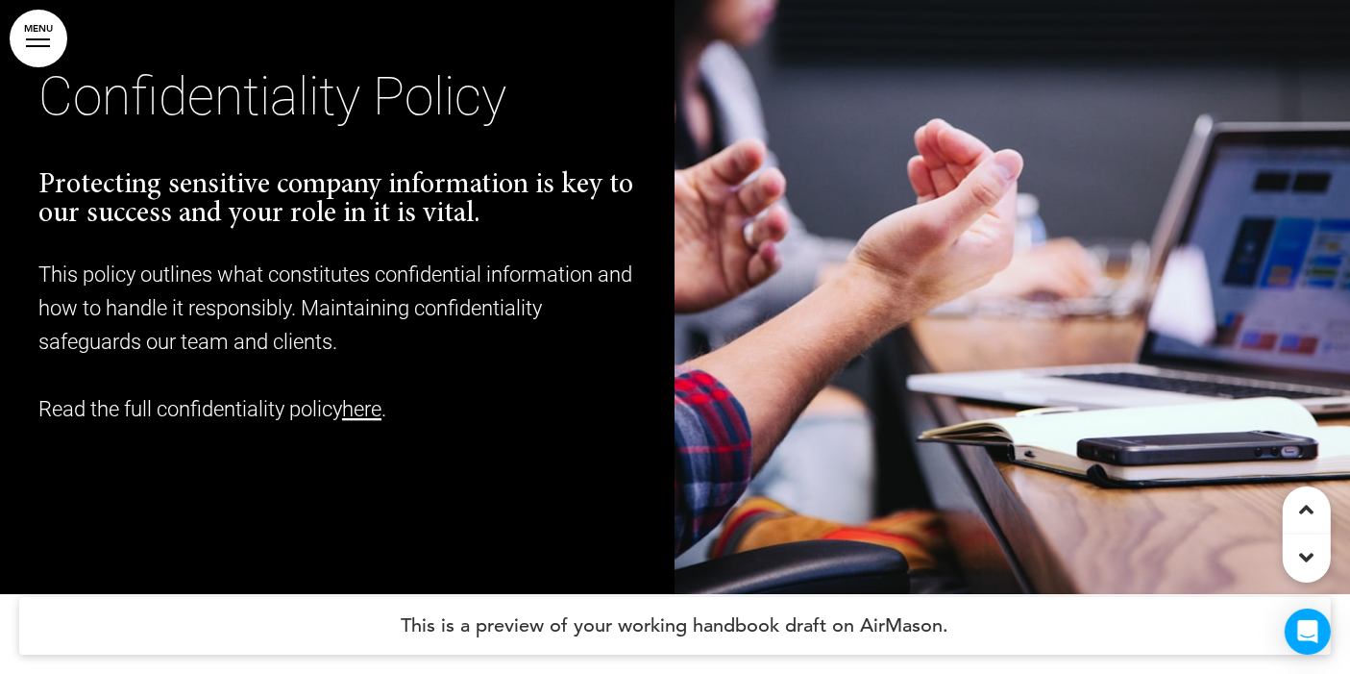
click at [1093, 605] on h4 "This is a preview of your working handbook draft on AirMason." at bounding box center [675, 626] width 1312 height 58
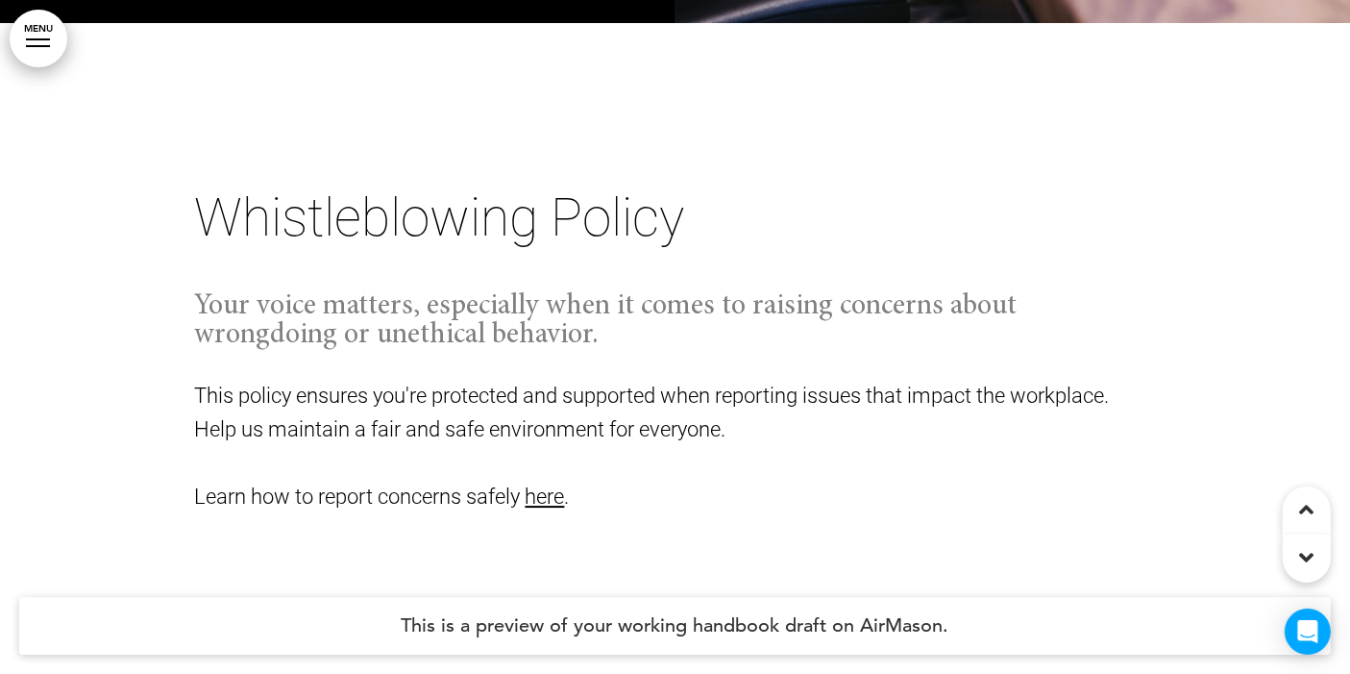
scroll to position [20753, 0]
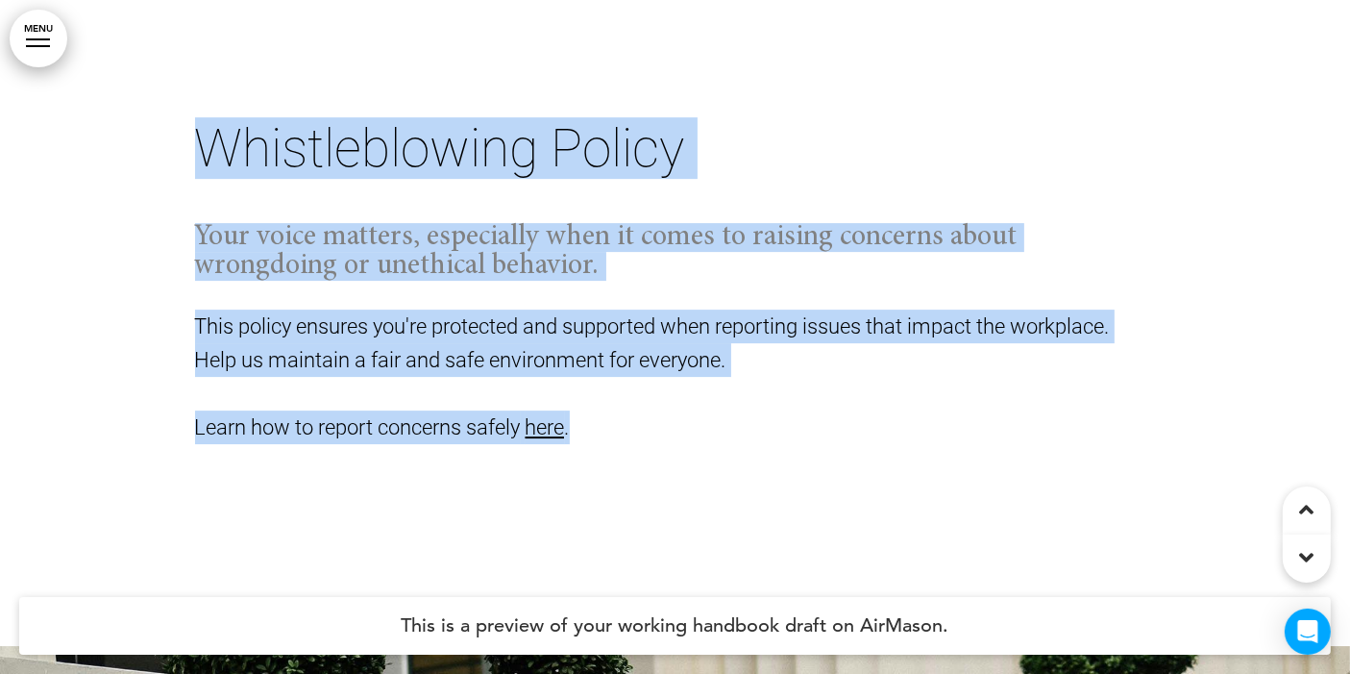
drag, startPoint x: 169, startPoint y: 140, endPoint x: 201, endPoint y: 154, distance: 34.4
click at [201, 154] on div "Whistleblowing Policy Your voice matters, especially when it comes to raising c…" at bounding box center [675, 300] width 1350 height 692
copy div "Whistleblowing Policy Your voice matters, especially when it comes to raising c…"
click at [672, 410] on p "Learn how to report concerns safely here ." at bounding box center [675, 427] width 961 height 34
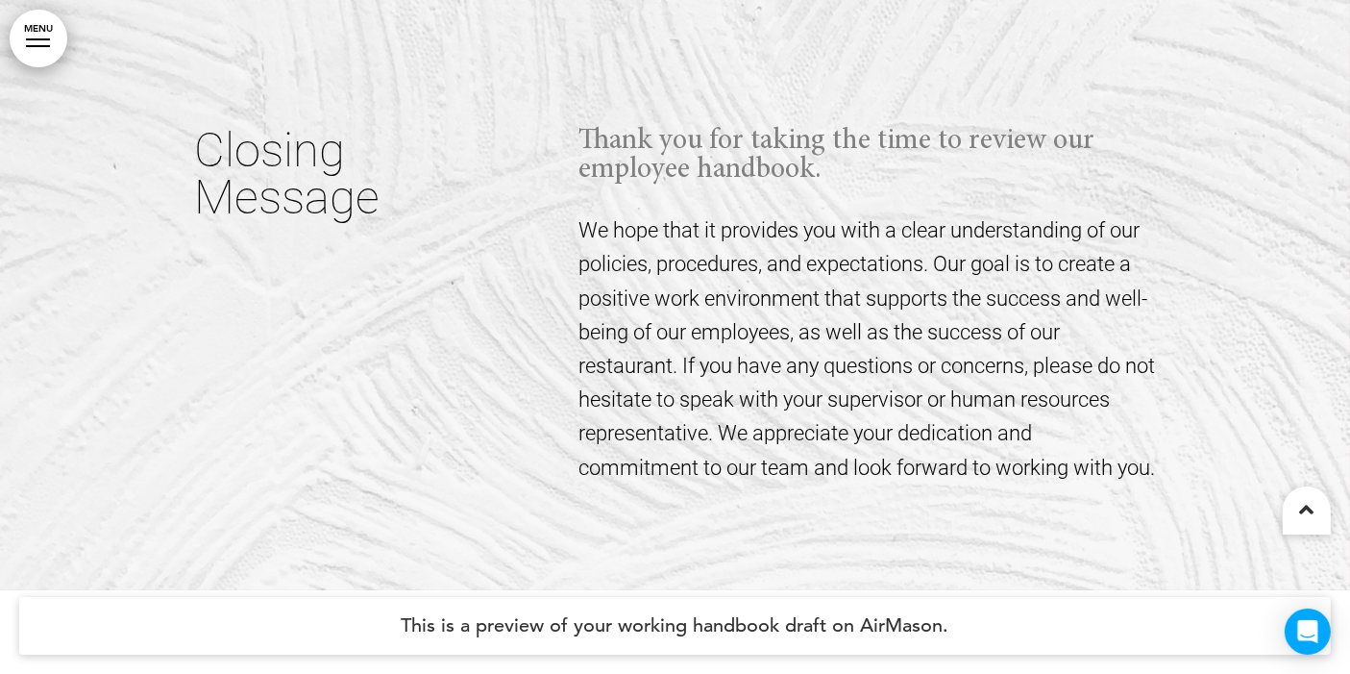
scroll to position [22798, 0]
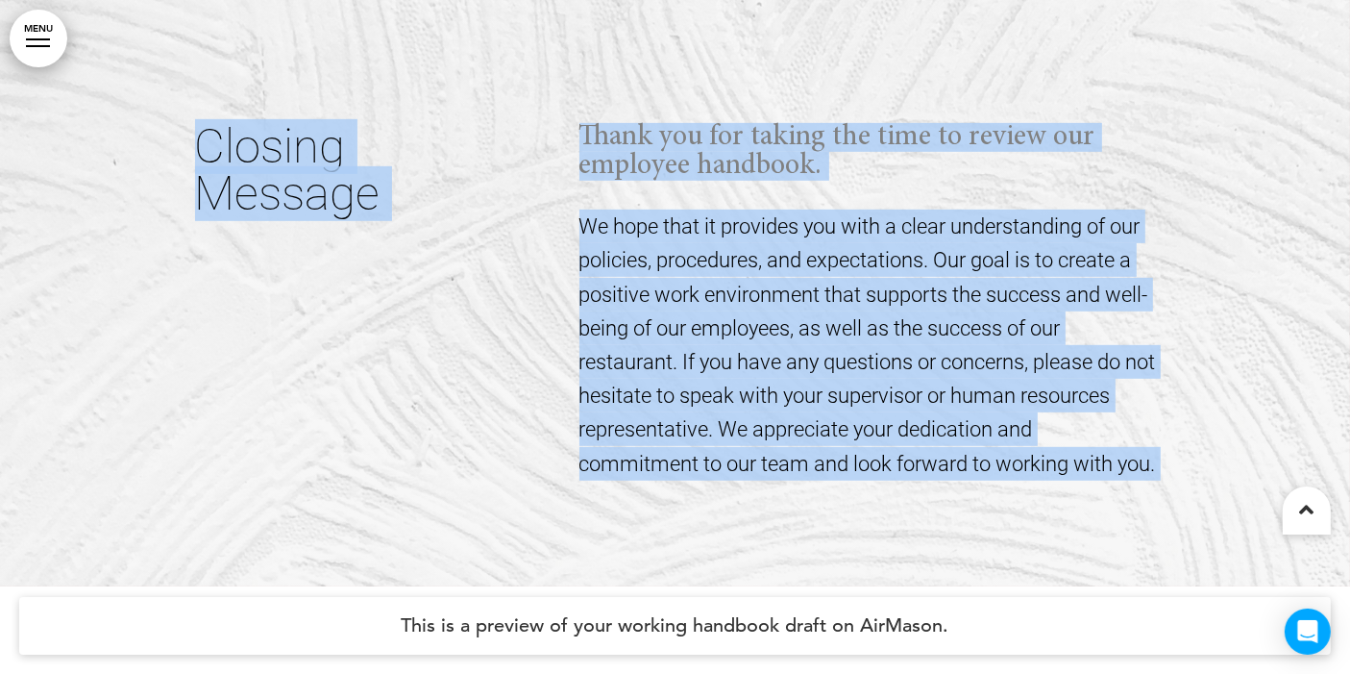
drag, startPoint x: 190, startPoint y: 133, endPoint x: 197, endPoint y: 155, distance: 23.1
click at [197, 155] on div "Closing Message Thank you for taking the time to review our employee handbook. …" at bounding box center [675, 285] width 1350 height 602
copy div "Closing Message Thank you for taking the time to review our employee handbook. …"
click at [200, 152] on h1 "Closing Message" at bounding box center [363, 170] width 336 height 94
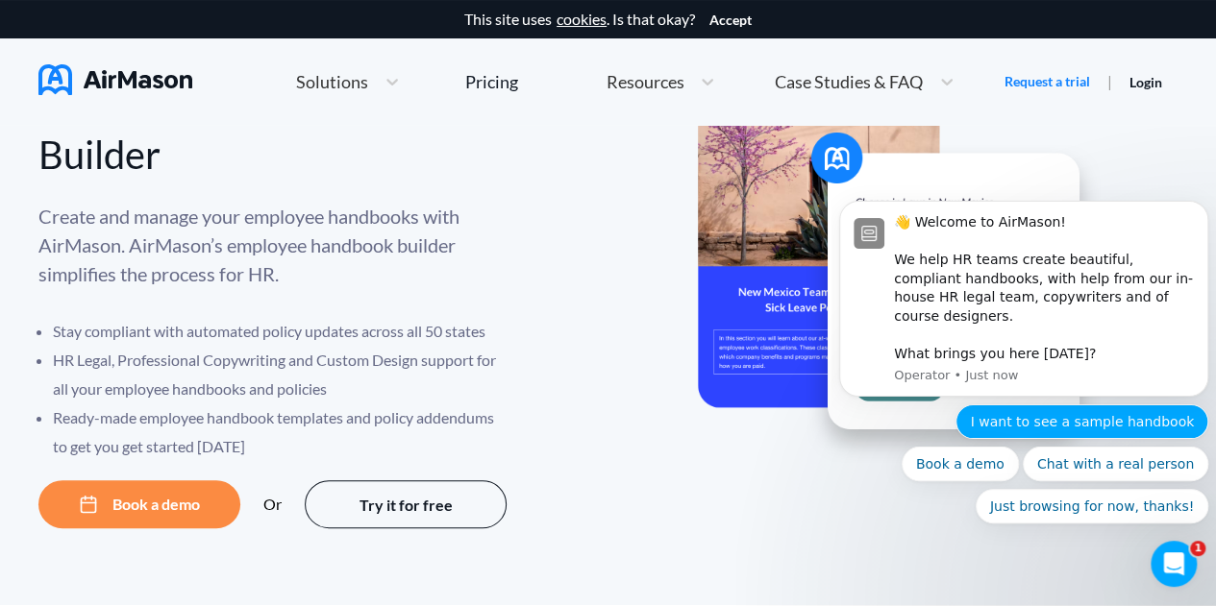
click at [1031, 419] on button "I want to see a sample handbook" at bounding box center [1081, 422] width 253 height 35
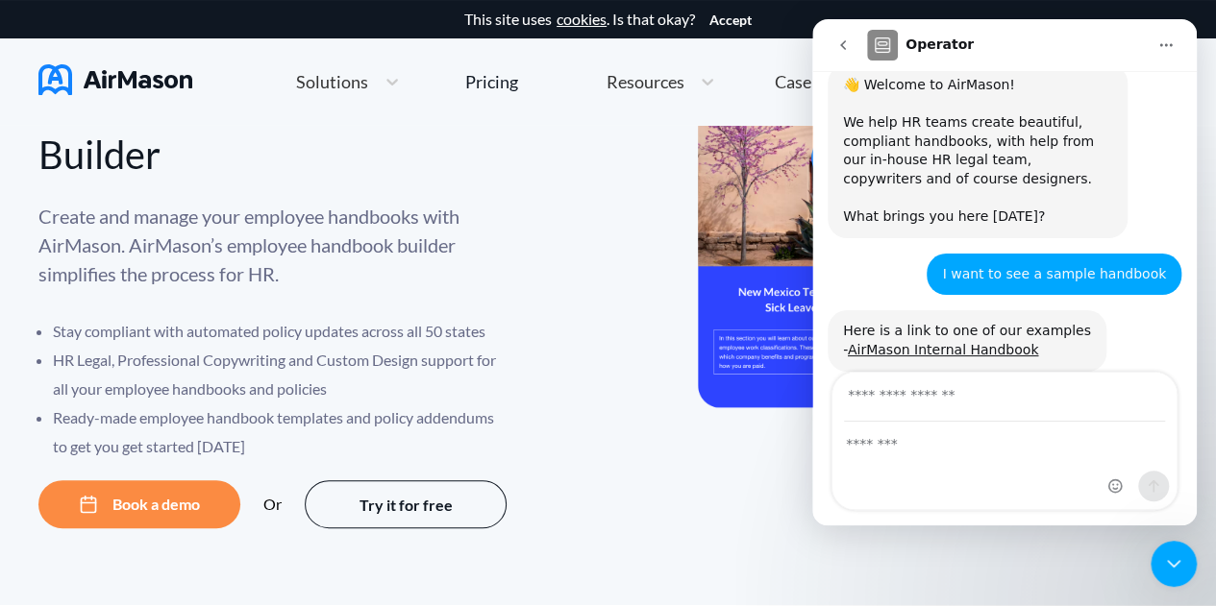
scroll to position [123, 0]
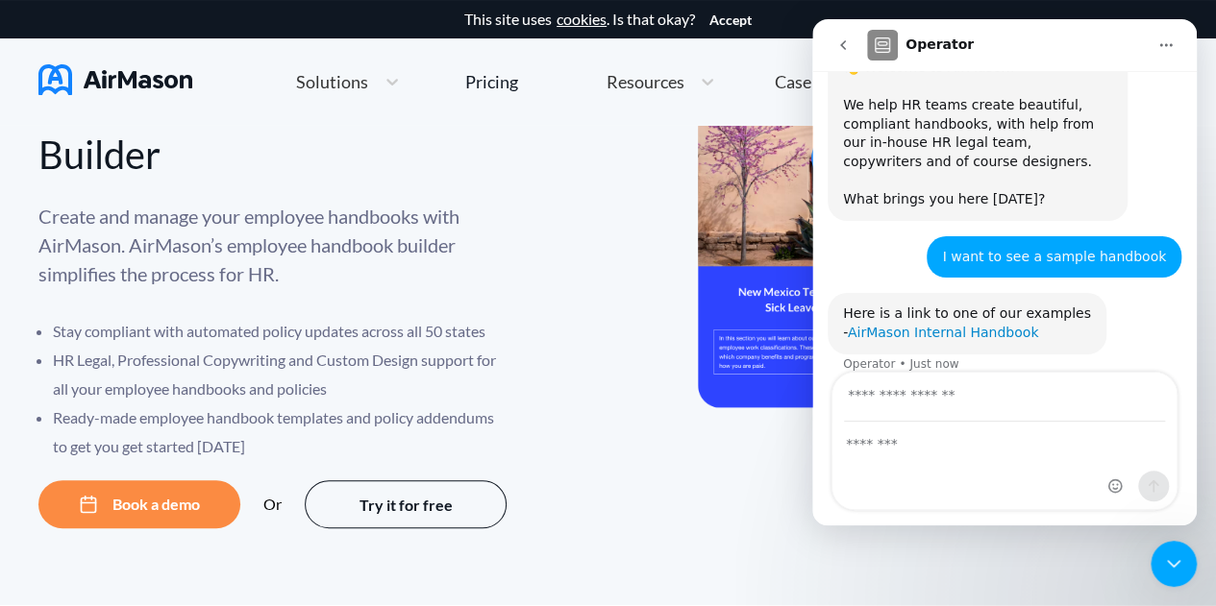
click at [986, 325] on link "AirMason Internal Handbook" at bounding box center [943, 332] width 190 height 15
drag, startPoint x: 1179, startPoint y: 566, endPoint x: 1166, endPoint y: 544, distance: 25.9
click at [1177, 559] on icon "Close Intercom Messenger" at bounding box center [1173, 564] width 23 height 23
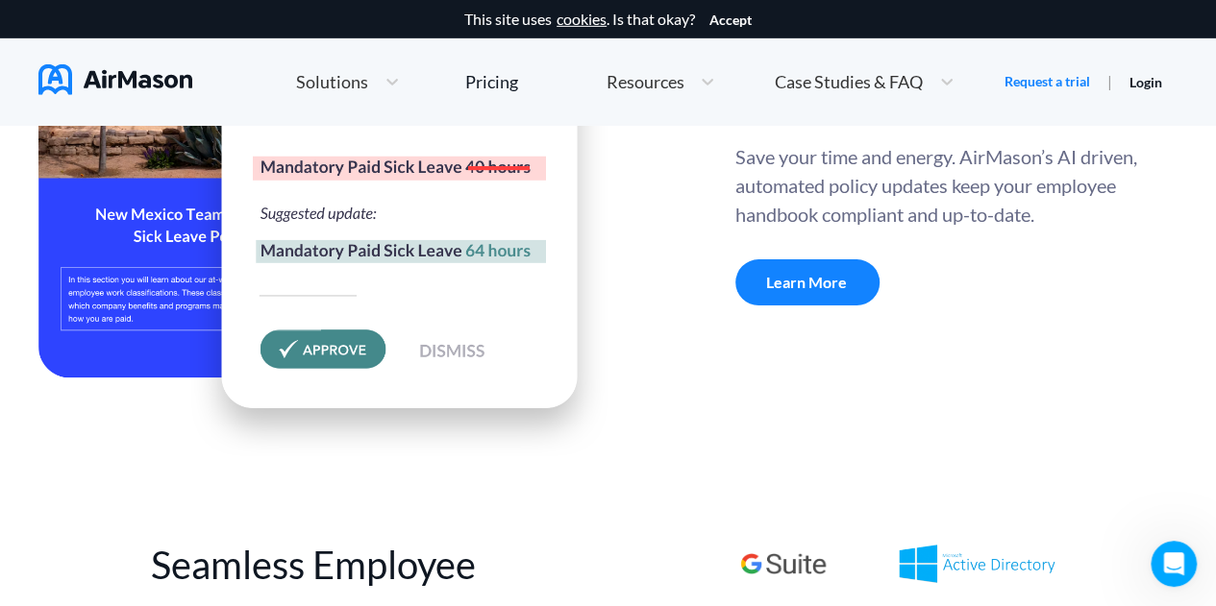
scroll to position [6919, 0]
